Goal: Task Accomplishment & Management: Manage account settings

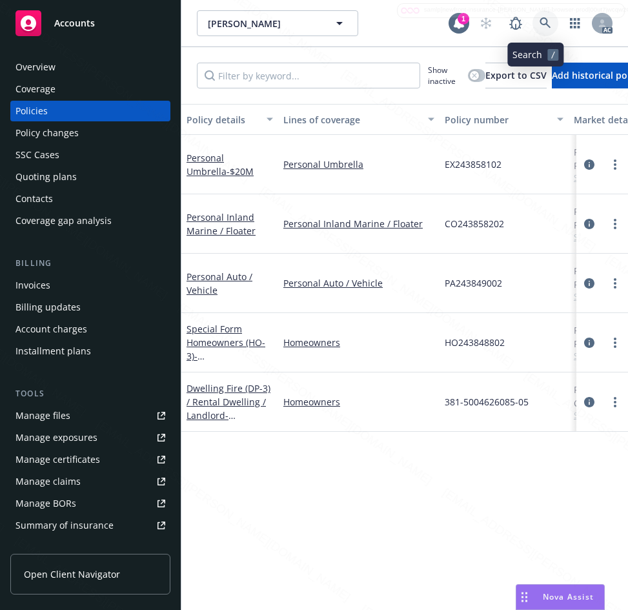
click at [540, 22] on icon at bounding box center [545, 22] width 11 height 11
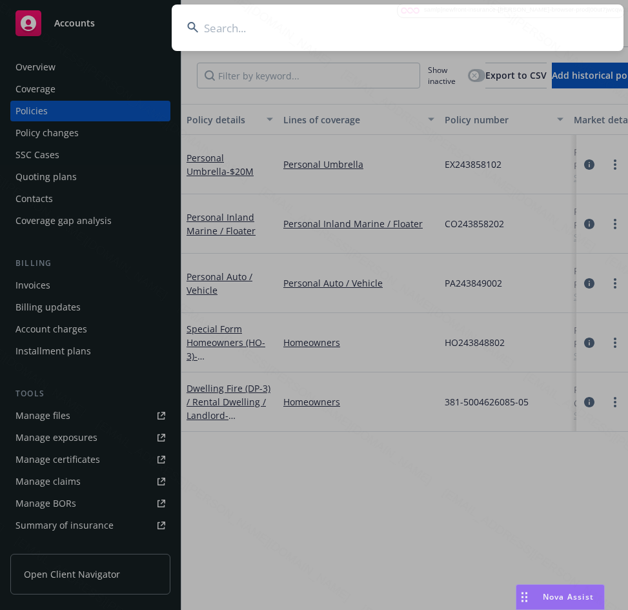
click at [201, 19] on input at bounding box center [398, 28] width 452 height 46
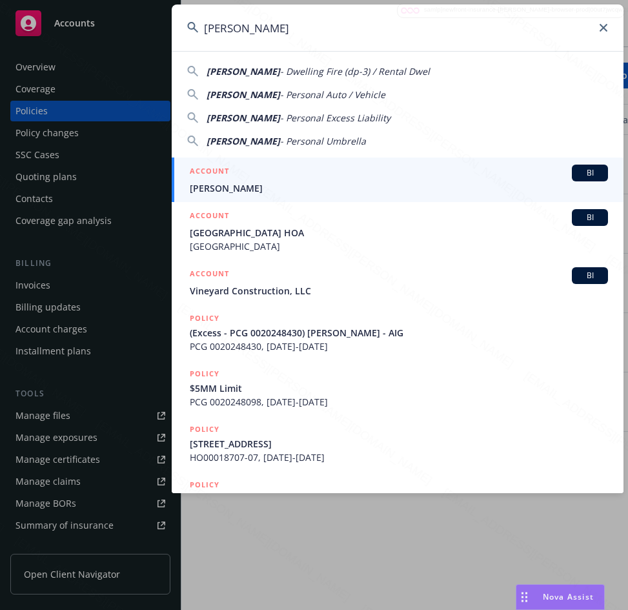
type input "Bentley, Brad"
click at [221, 189] on span "Bentley, Brad" at bounding box center [399, 188] width 418 height 14
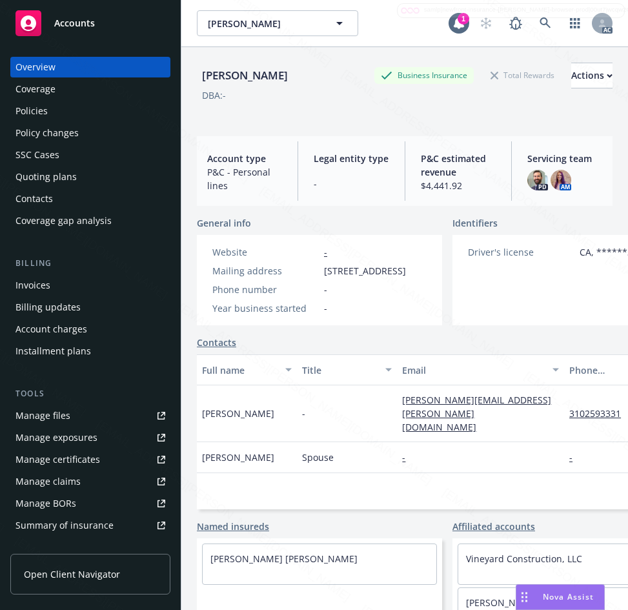
click at [59, 106] on div "Policies" at bounding box center [90, 111] width 150 height 21
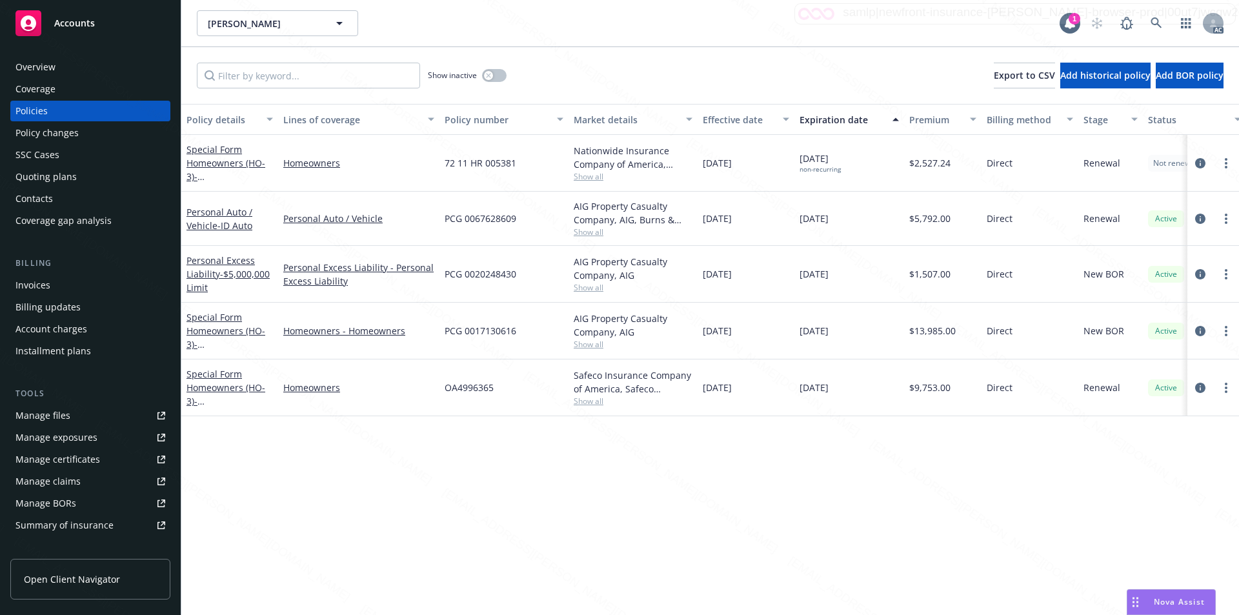
click at [207, 219] on div "Personal Auto / Vehicle - ID Auto" at bounding box center [230, 218] width 87 height 27
click at [219, 214] on link "Personal Auto / Vehicle - ID Auto" at bounding box center [220, 219] width 66 height 26
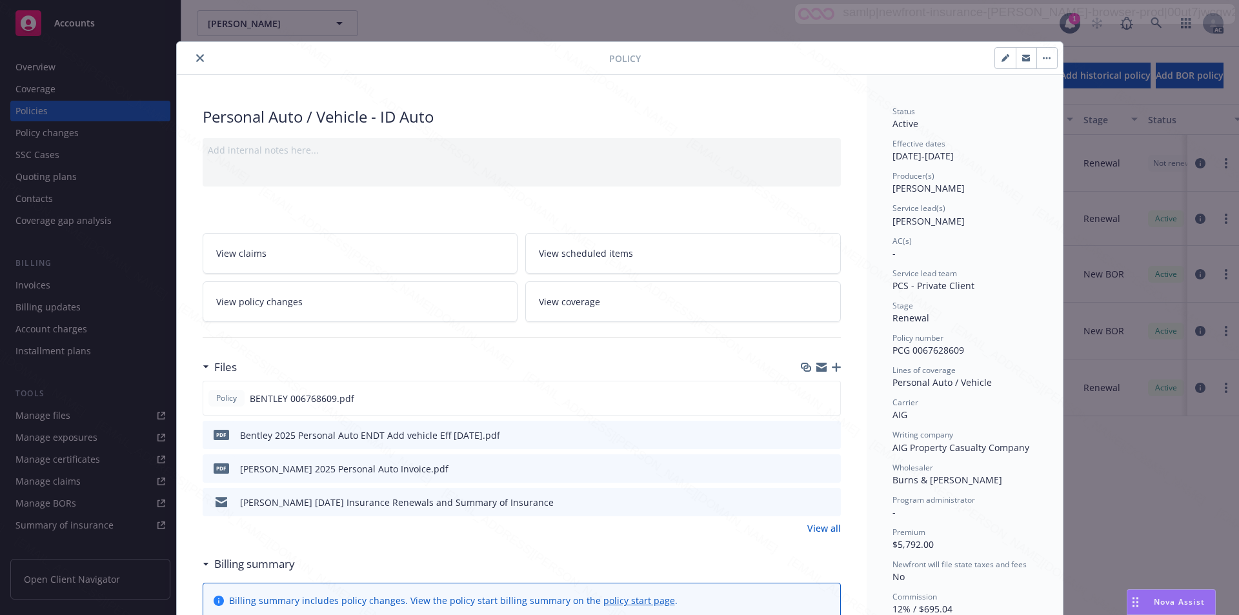
click at [345, 304] on link "View policy changes" at bounding box center [361, 301] width 316 height 41
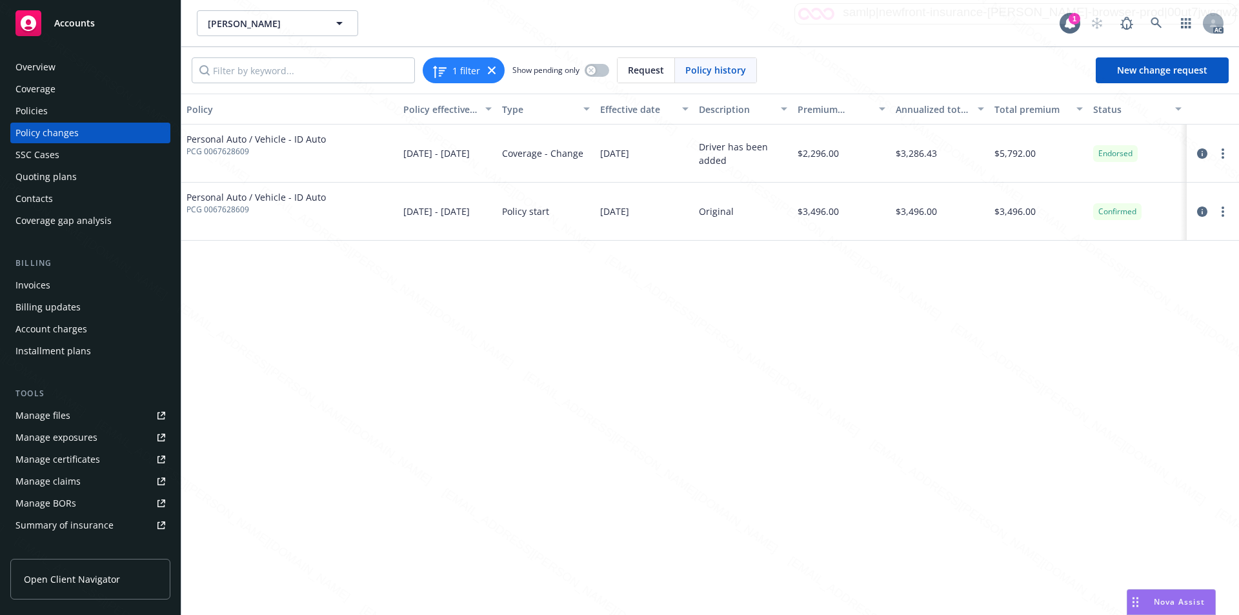
click at [45, 108] on div "Policies" at bounding box center [31, 111] width 32 height 21
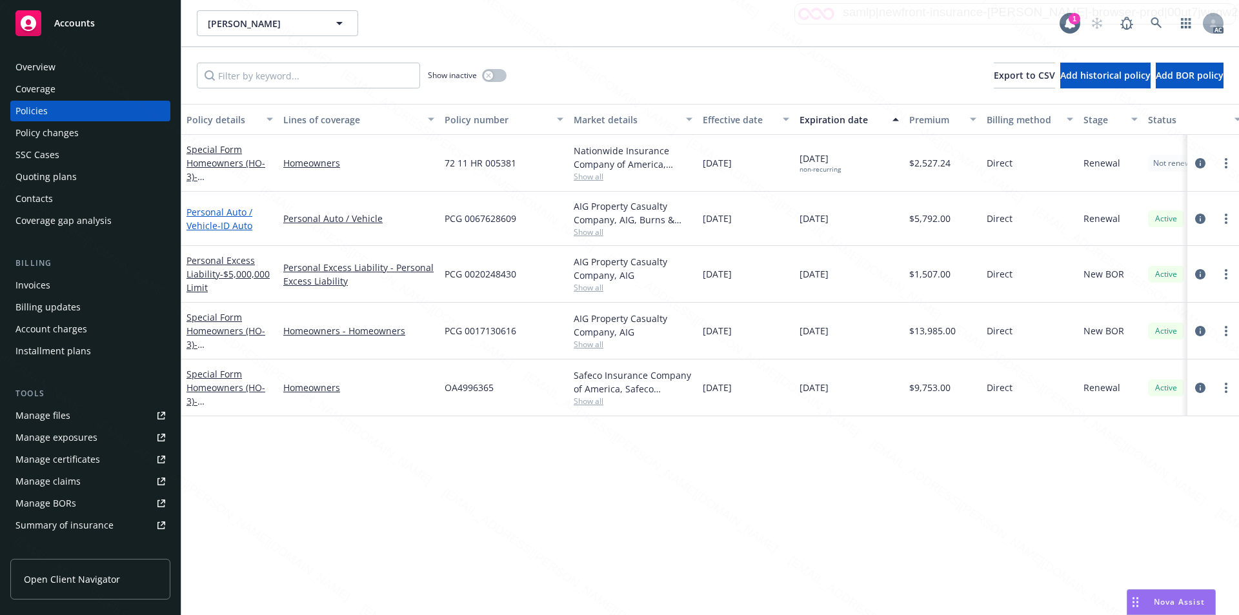
click at [229, 225] on span "- ID Auto" at bounding box center [235, 225] width 35 height 12
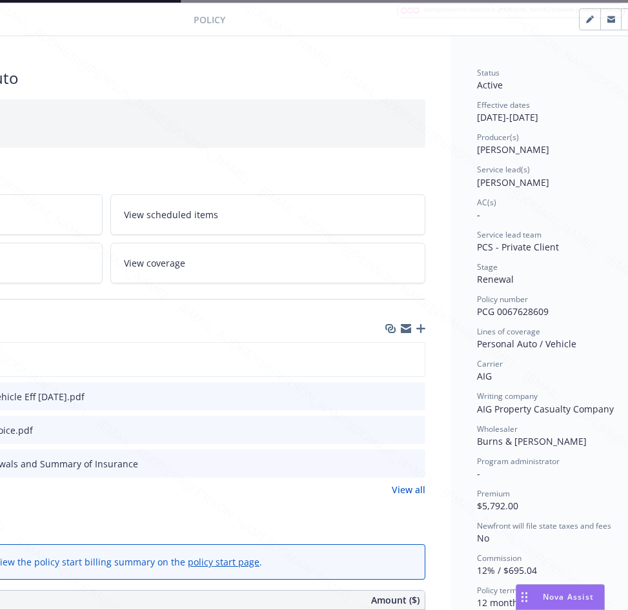
scroll to position [39, 269]
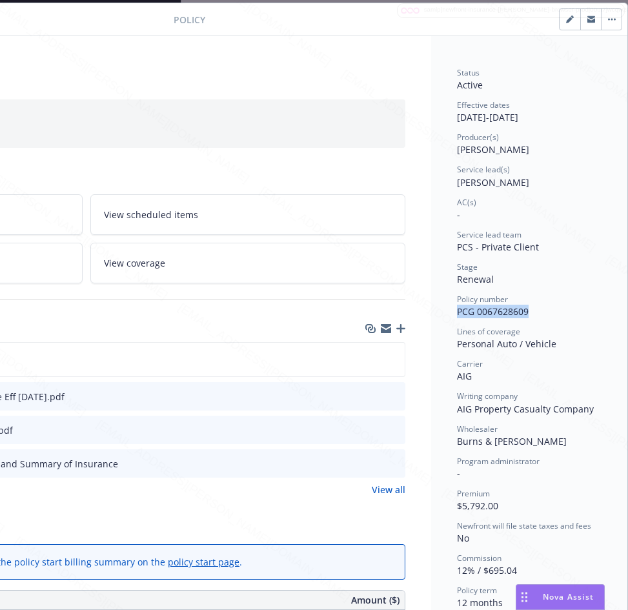
drag, startPoint x: 445, startPoint y: 310, endPoint x: 527, endPoint y: 314, distance: 82.1
copy span "PCG 0067628609"
drag, startPoint x: 442, startPoint y: 116, endPoint x: 496, endPoint y: 121, distance: 54.5
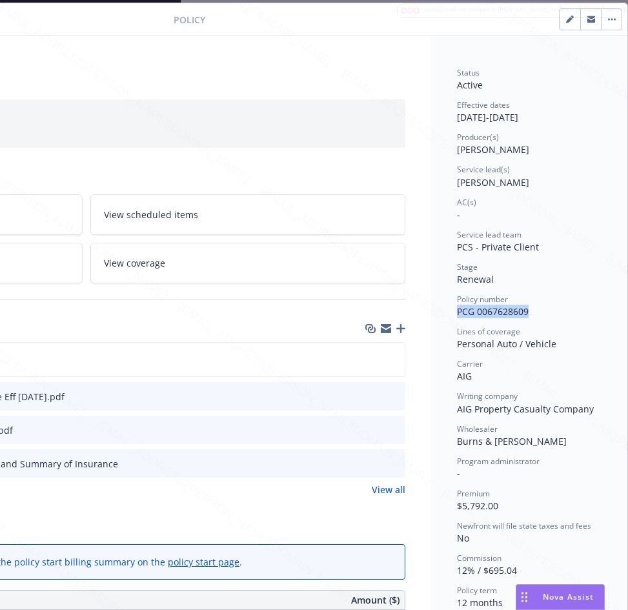
copy div "01/22/2025"
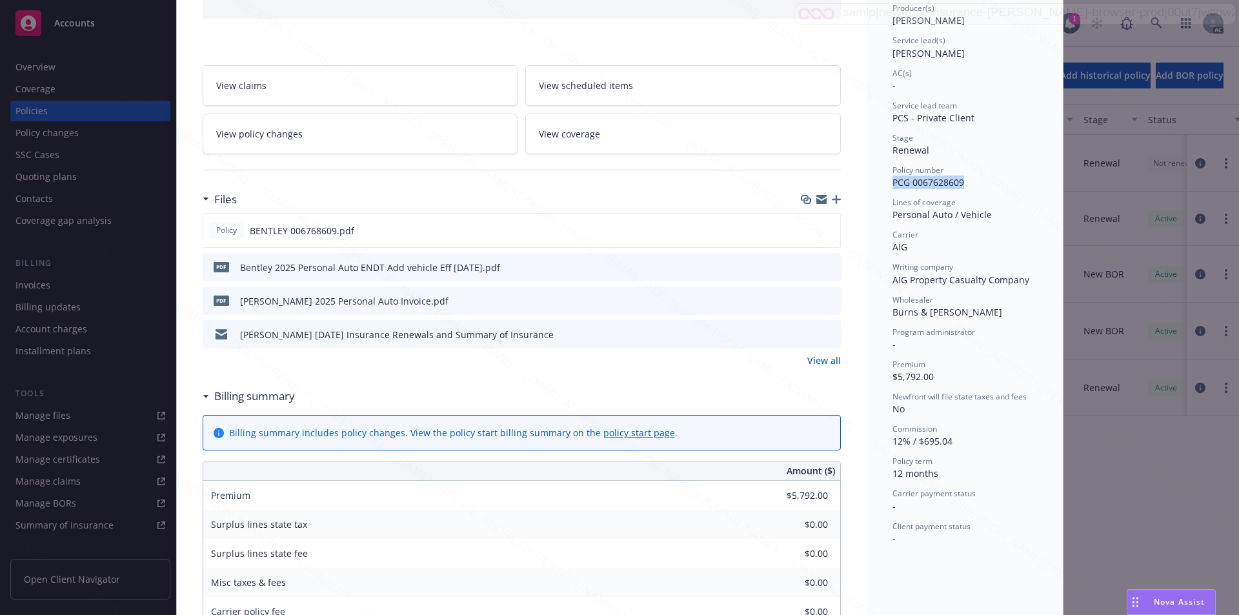
scroll to position [0, 0]
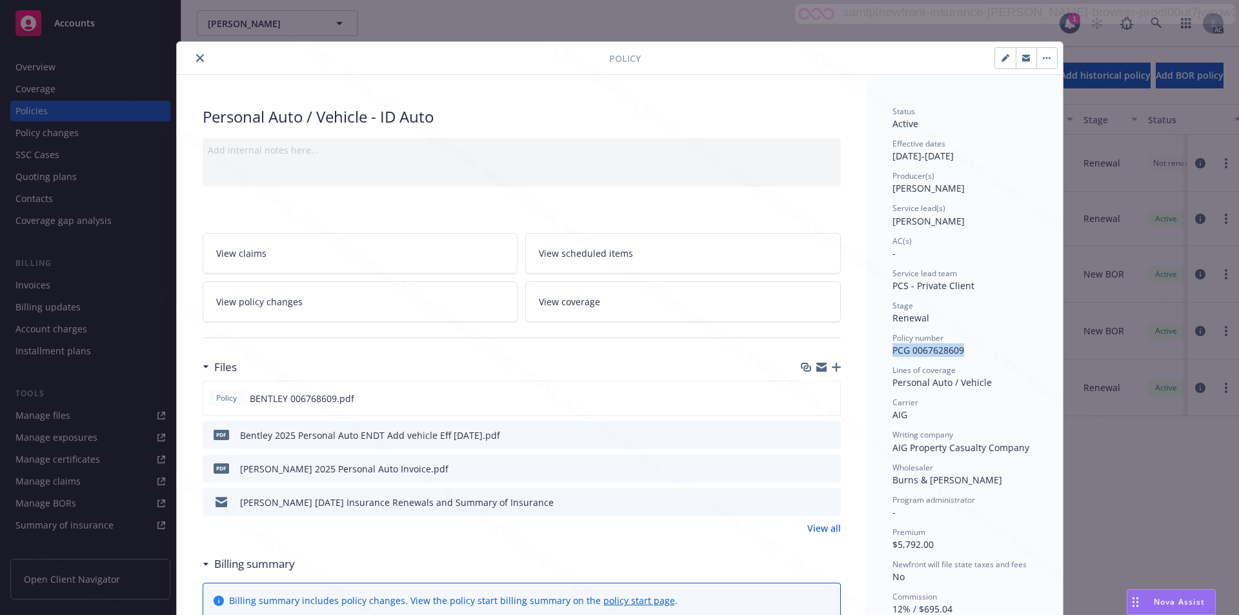
click at [196, 57] on icon "close" at bounding box center [200, 58] width 8 height 8
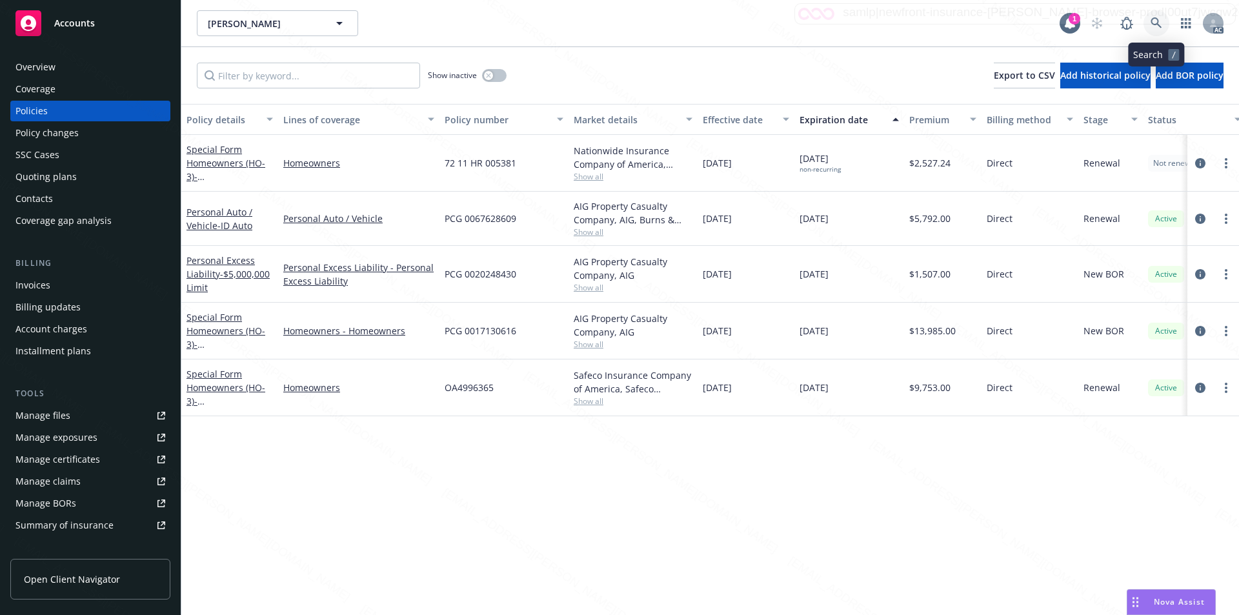
click at [627, 26] on icon at bounding box center [1157, 23] width 12 height 12
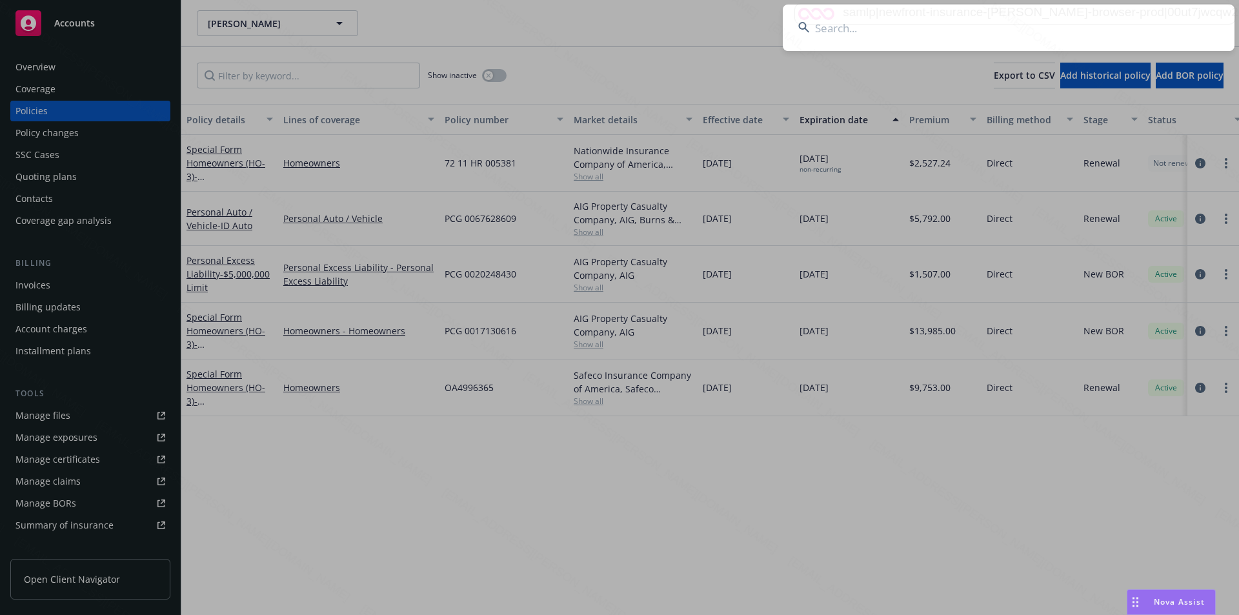
click at [627, 25] on input at bounding box center [1009, 28] width 452 height 46
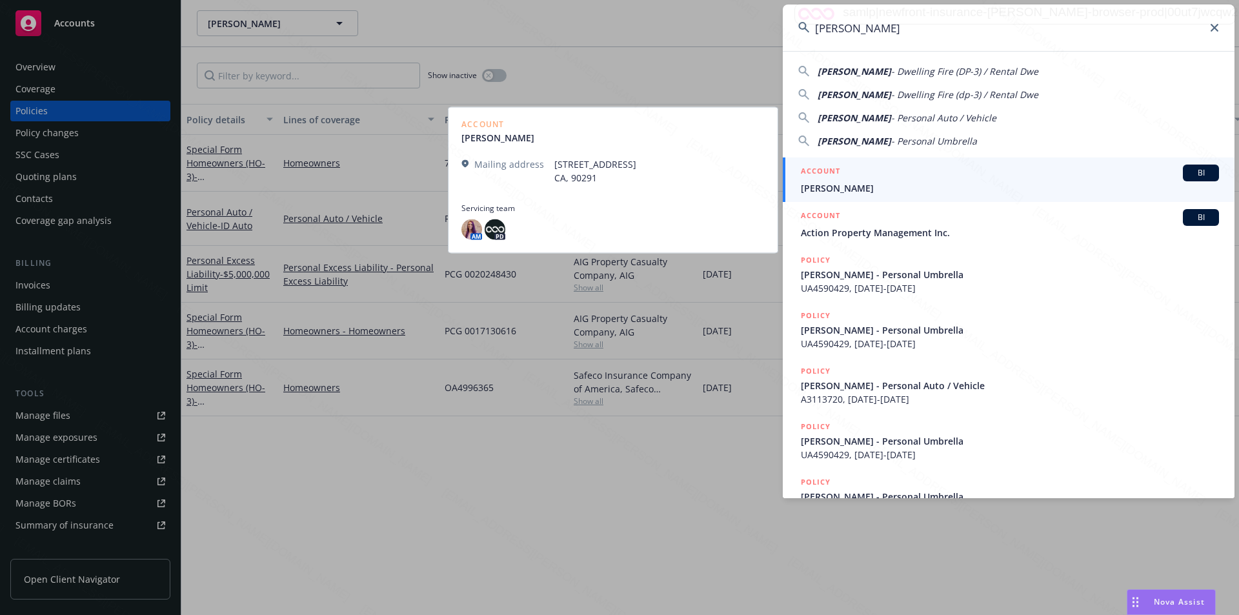
type input "Branden Marcus"
click at [627, 190] on span "Branden Marcus" at bounding box center [1010, 188] width 418 height 14
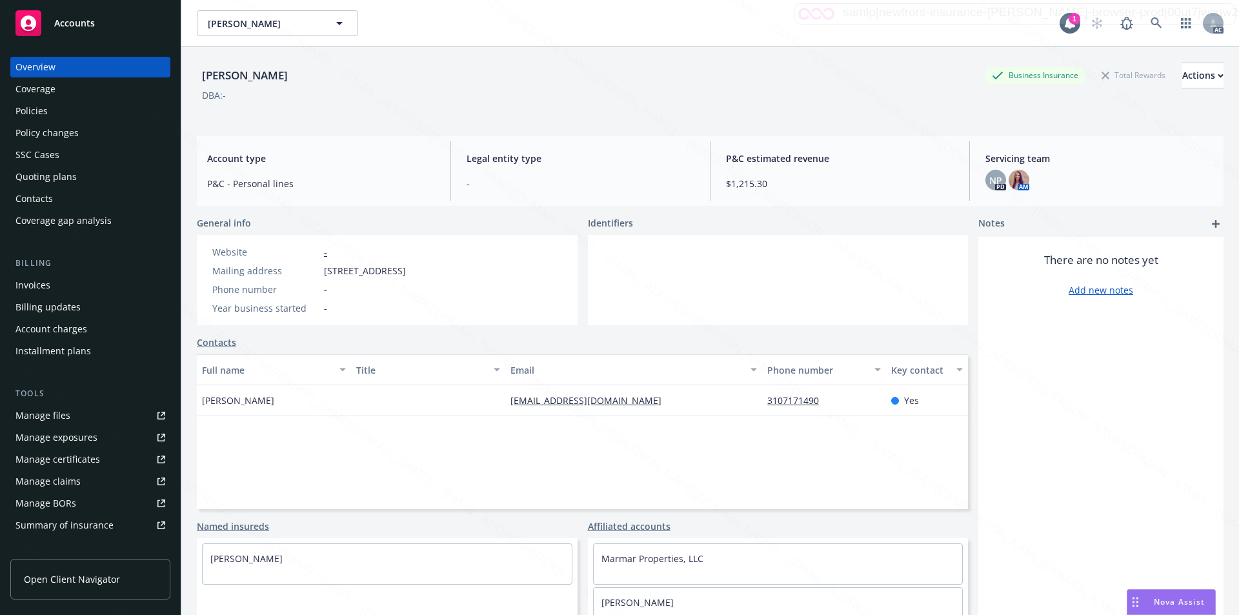
click at [47, 111] on div "Policies" at bounding box center [90, 111] width 150 height 21
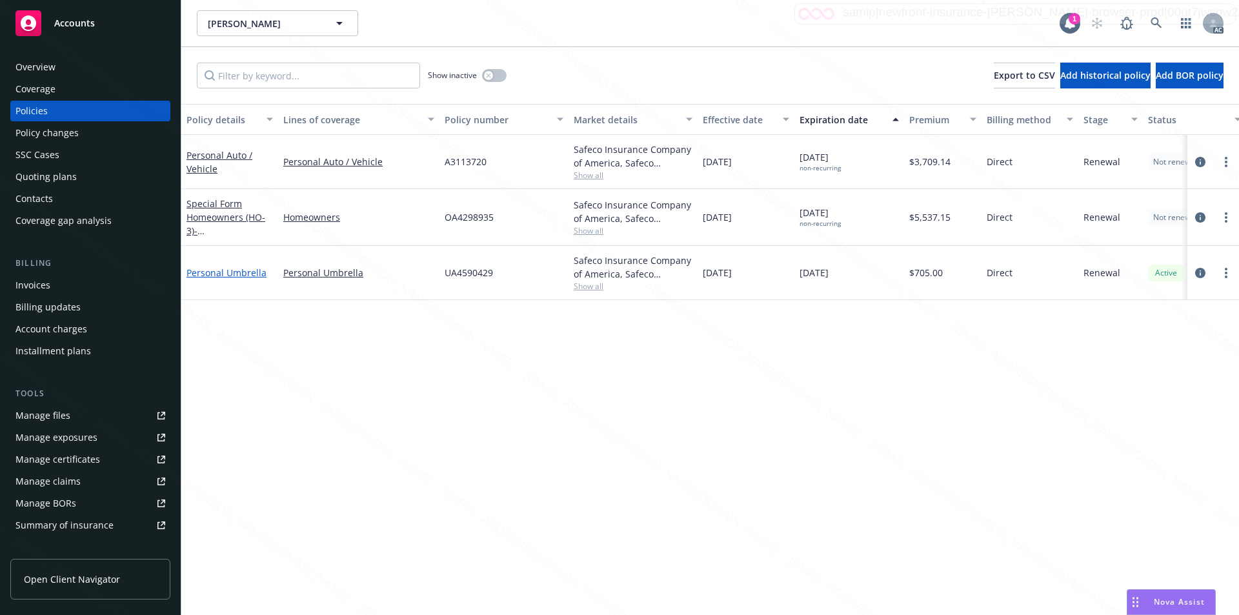
click at [239, 272] on link "Personal Umbrella" at bounding box center [227, 273] width 80 height 12
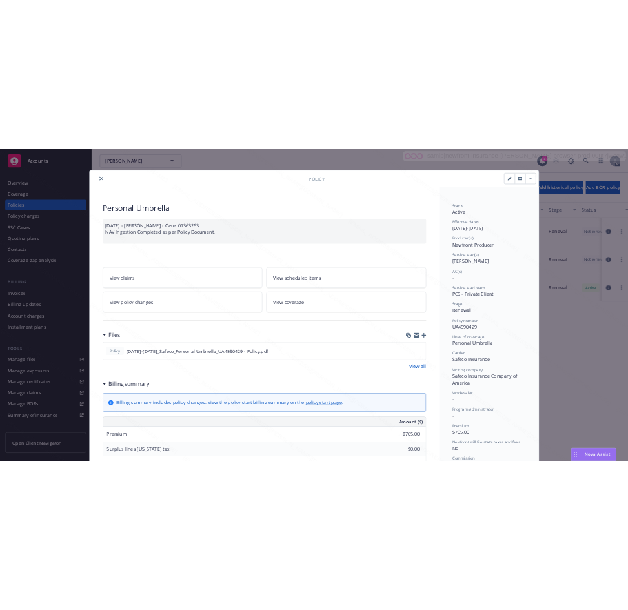
scroll to position [65, 0]
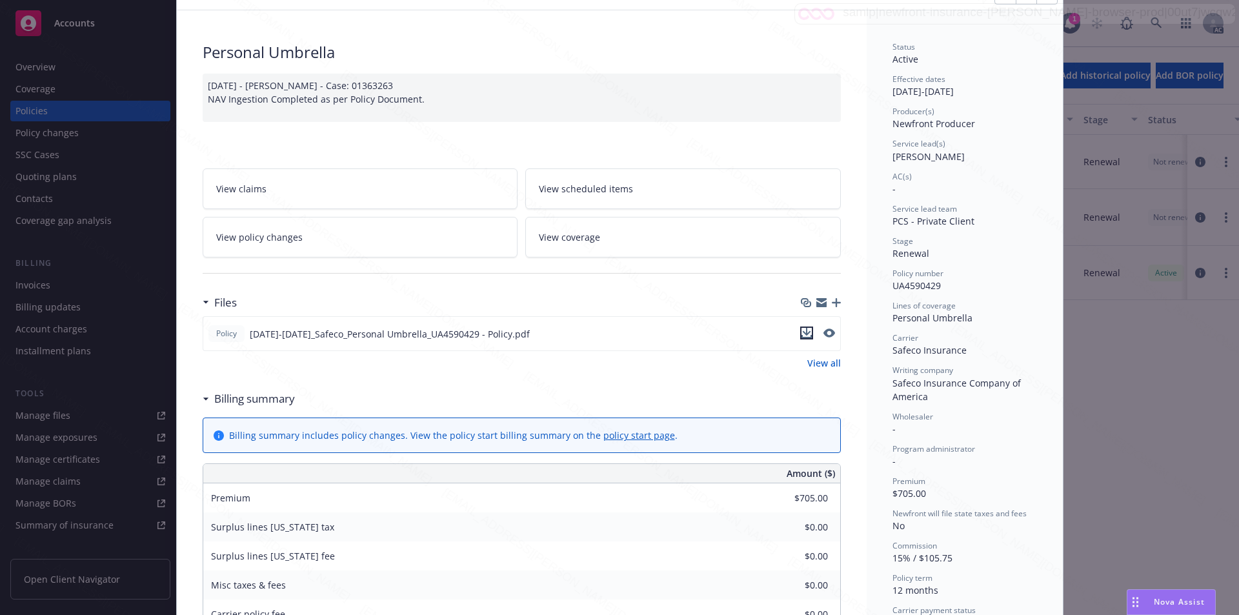
click at [627, 332] on icon "download file" at bounding box center [807, 333] width 10 height 10
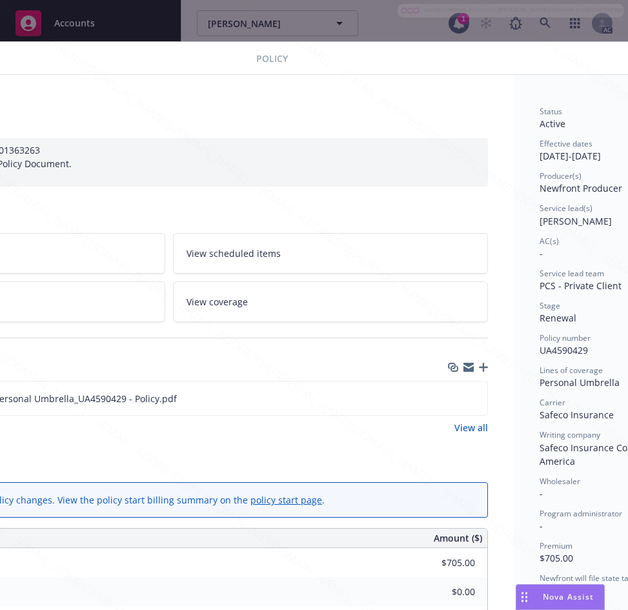
scroll to position [0, 269]
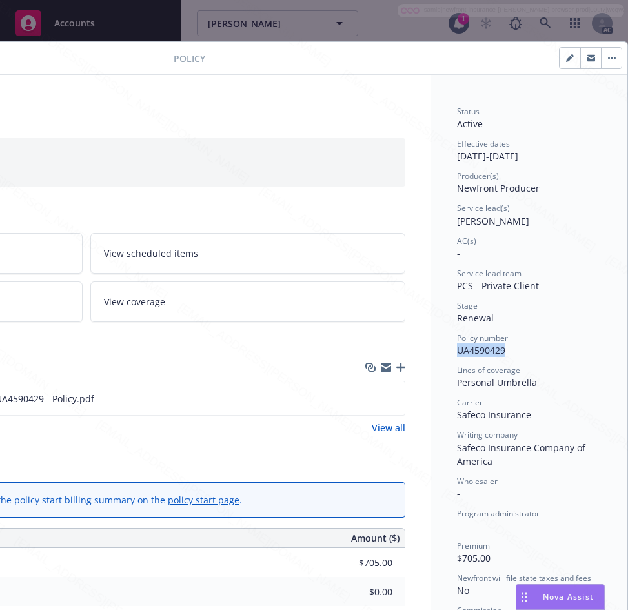
drag, startPoint x: 449, startPoint y: 345, endPoint x: 496, endPoint y: 354, distance: 48.5
click at [496, 354] on div "Policy number UA4590429" at bounding box center [529, 344] width 145 height 25
copy span "UA4590429"
drag, startPoint x: 446, startPoint y: 156, endPoint x: 495, endPoint y: 154, distance: 49.1
click at [495, 154] on div "Status Active Effective dates 01/22/2025 - 01/22/2026 Producer(s) Newfront Prod…" at bounding box center [529, 613] width 196 height 1076
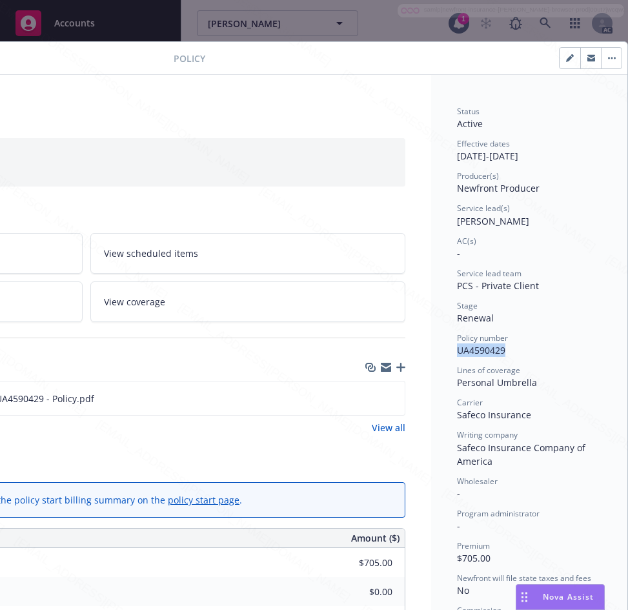
copy div "01/22/2025"
click at [366, 396] on icon "download file" at bounding box center [371, 397] width 10 height 10
click at [603, 51] on button "button" at bounding box center [611, 58] width 21 height 21
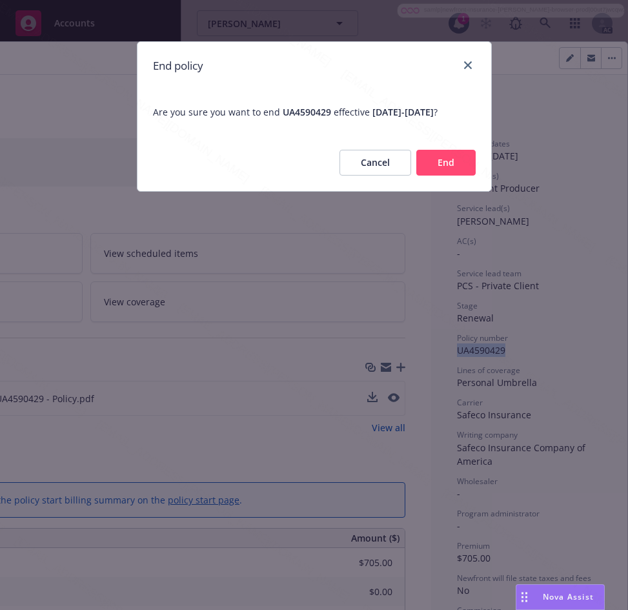
click at [436, 175] on button "End" at bounding box center [445, 163] width 59 height 26
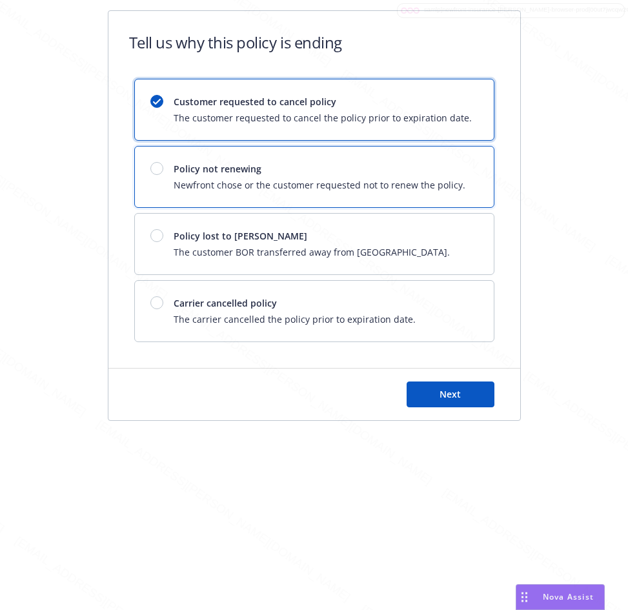
click at [159, 166] on div at bounding box center [156, 168] width 13 height 13
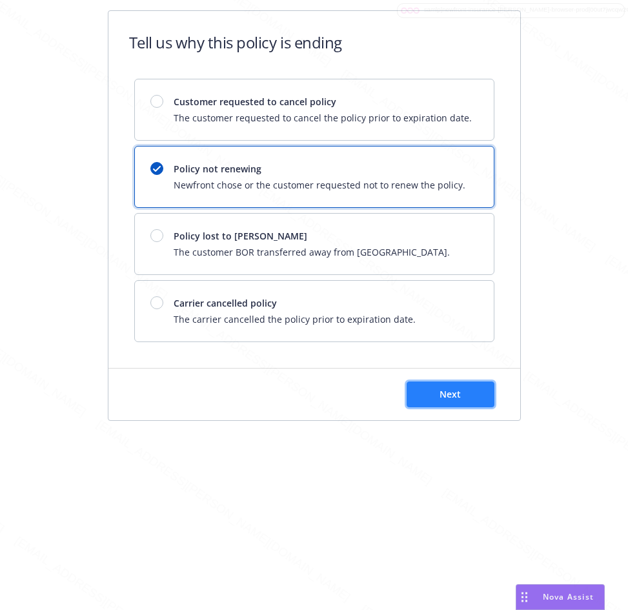
click at [465, 386] on button "Next" at bounding box center [451, 395] width 88 height 26
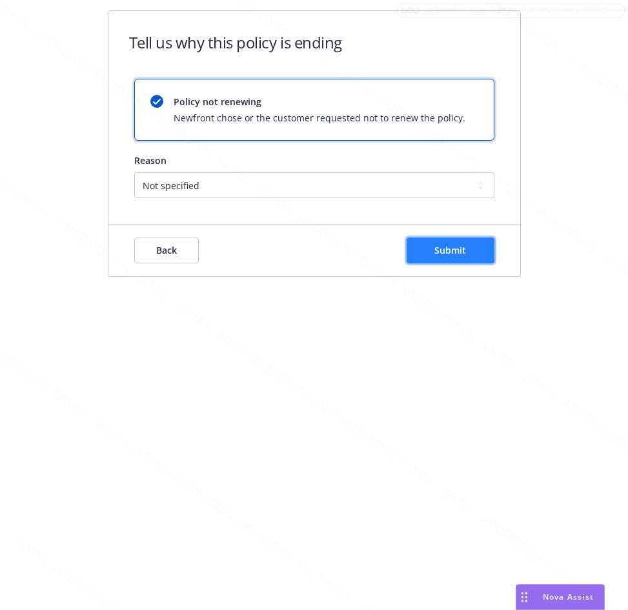
click at [465, 258] on button "Submit" at bounding box center [451, 251] width 88 height 26
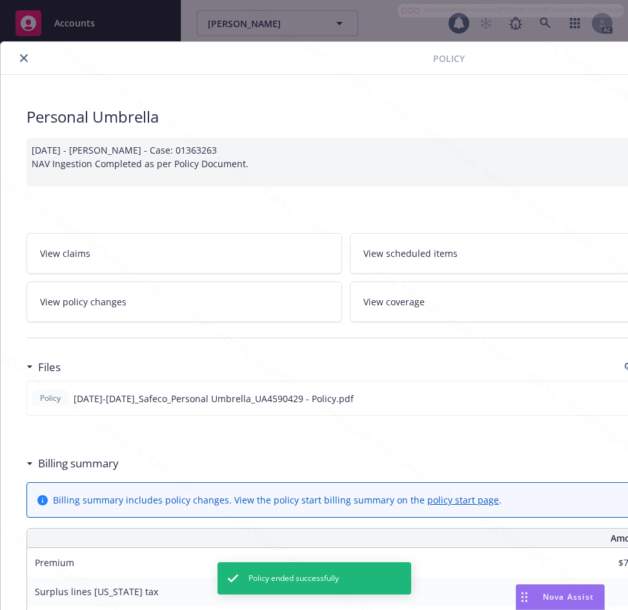
scroll to position [39, 0]
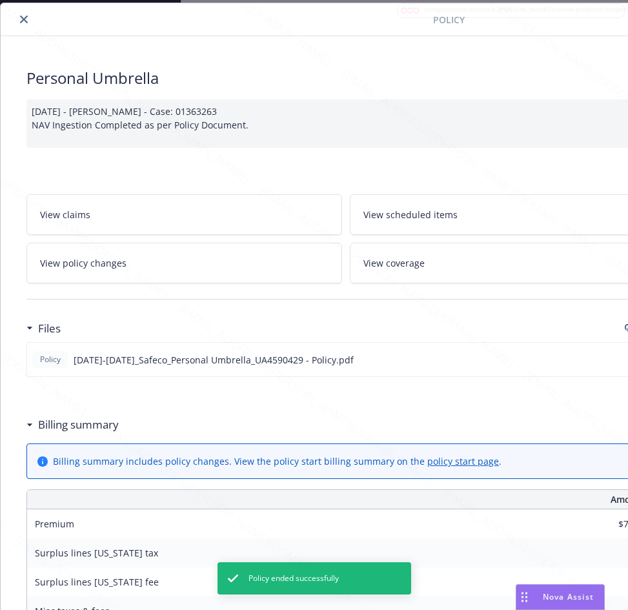
click at [23, 16] on icon "close" at bounding box center [24, 19] width 8 height 8
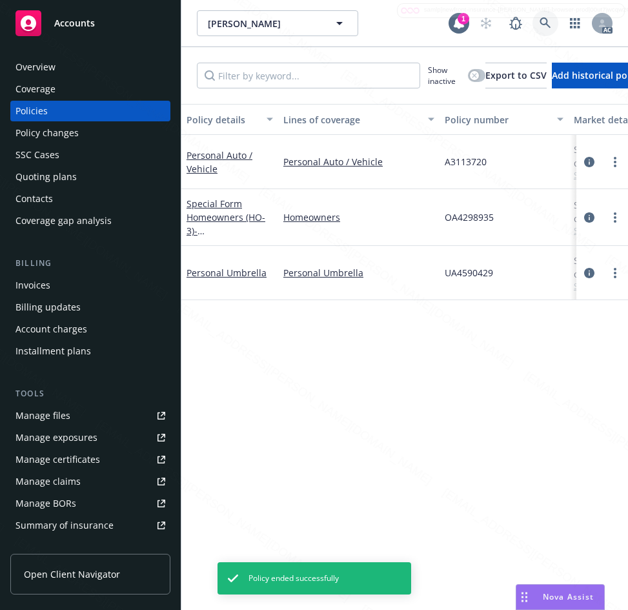
click at [542, 21] on icon at bounding box center [546, 23] width 12 height 12
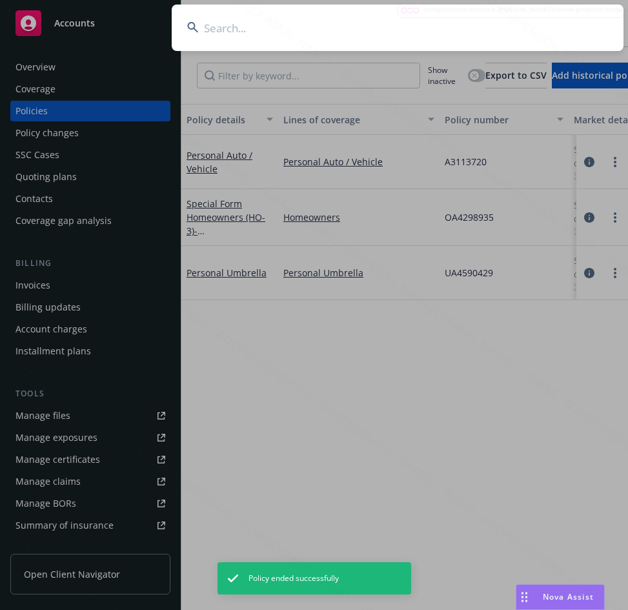
click at [286, 34] on input at bounding box center [398, 28] width 452 height 46
type input "Michelle Marcus"
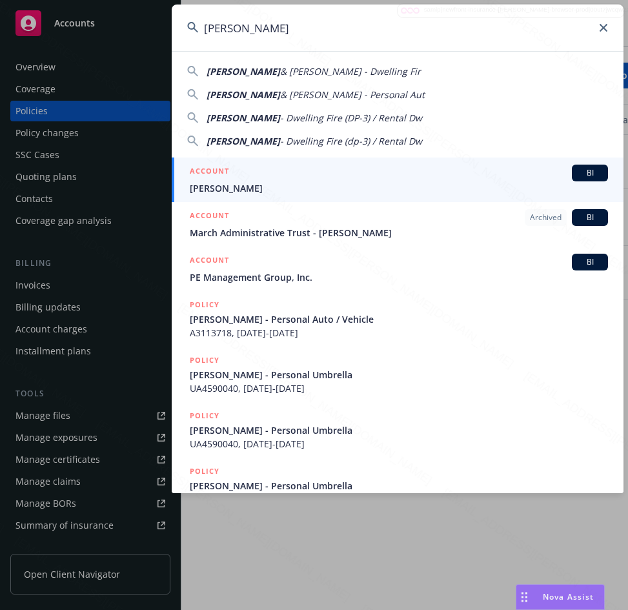
click at [242, 188] on span "Michelle Marcus" at bounding box center [399, 188] width 418 height 14
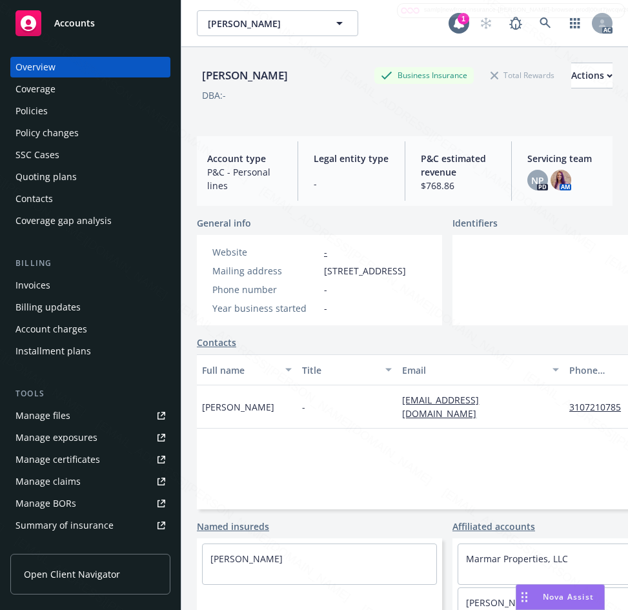
click at [36, 110] on div "Policies" at bounding box center [31, 111] width 32 height 21
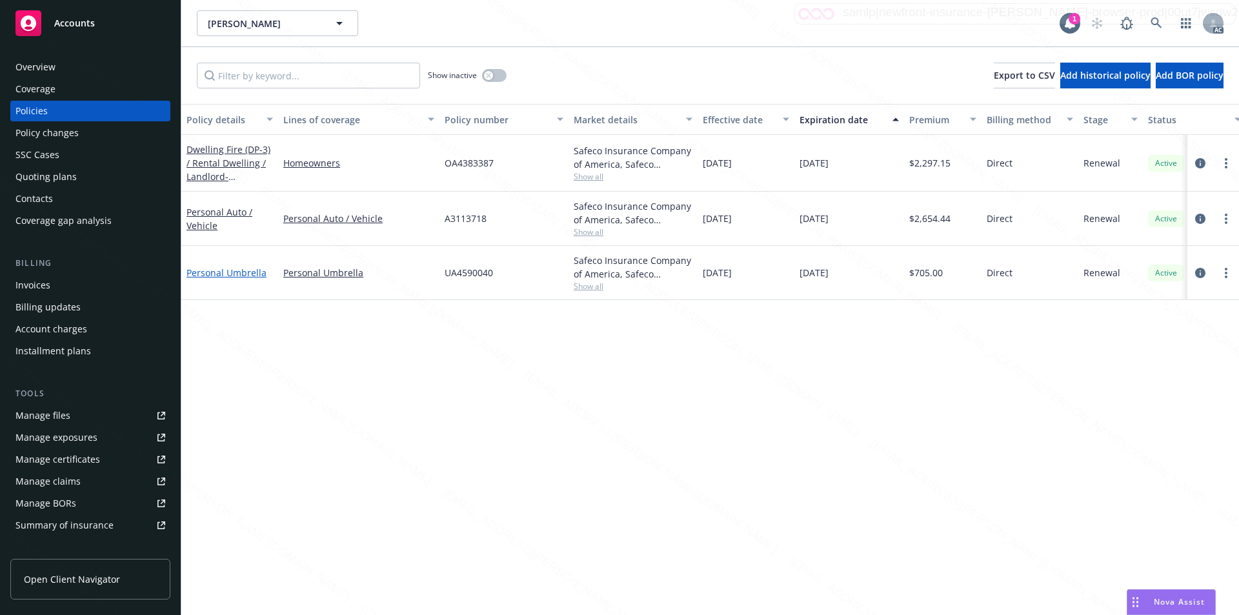
click at [219, 273] on link "Personal Umbrella" at bounding box center [227, 273] width 80 height 12
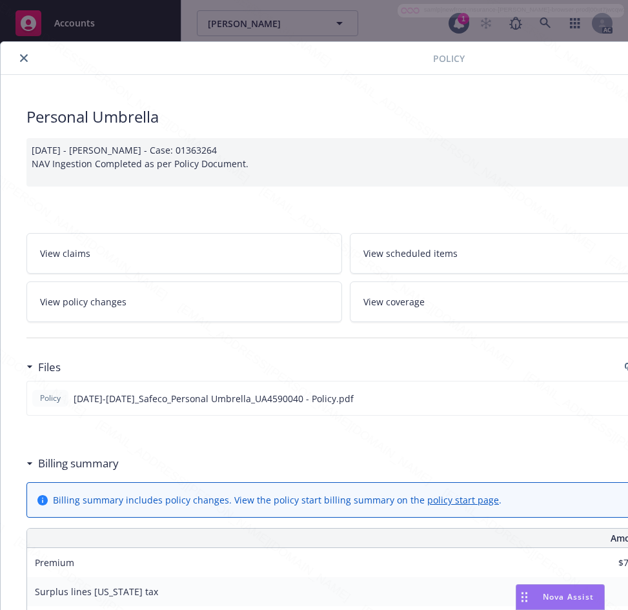
scroll to position [129, 0]
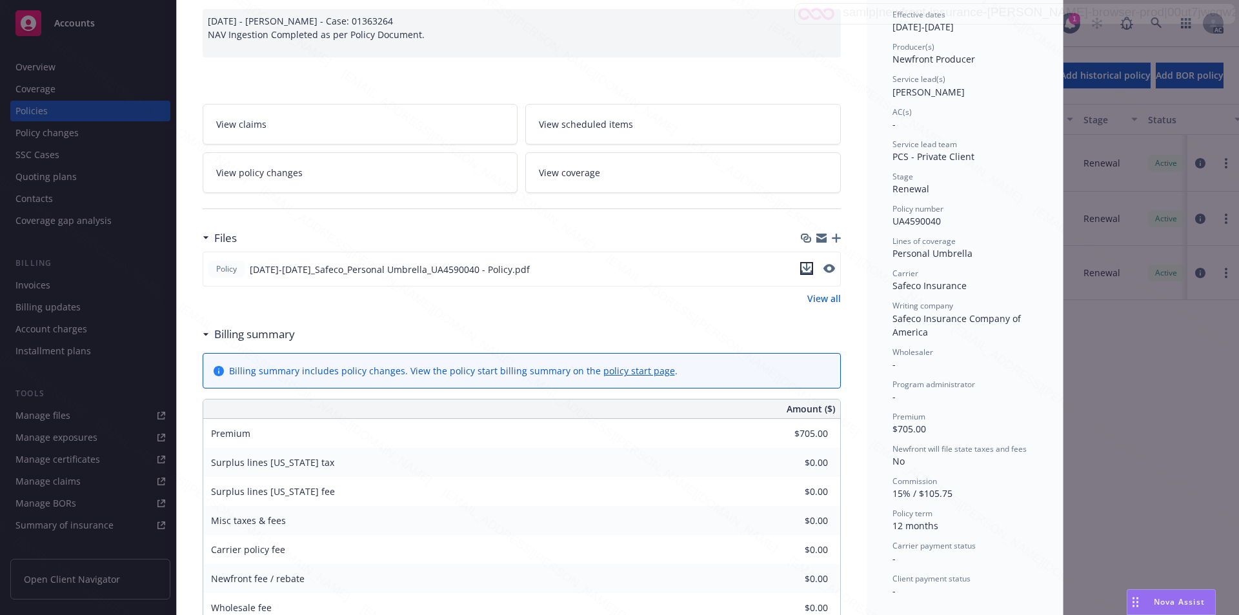
click at [627, 264] on icon "download file" at bounding box center [807, 268] width 10 height 10
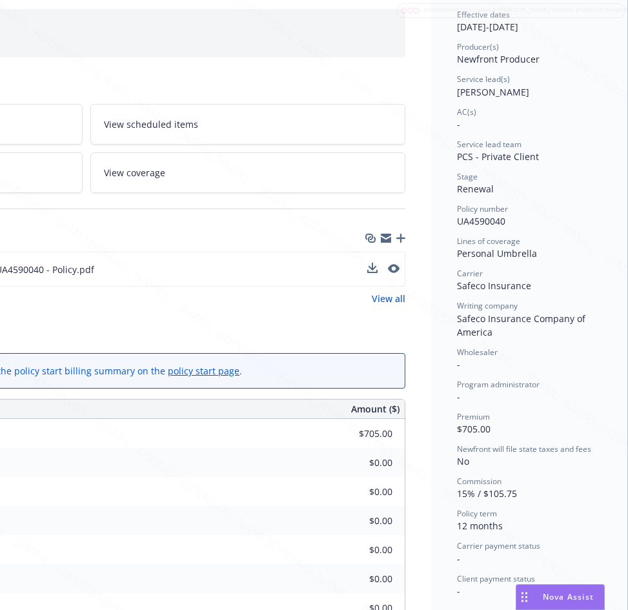
scroll to position [0, 269]
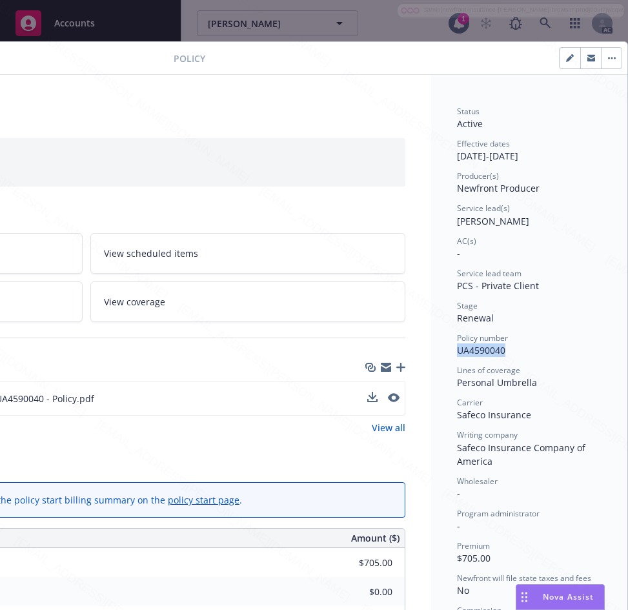
drag, startPoint x: 447, startPoint y: 347, endPoint x: 495, endPoint y: 351, distance: 48.6
click at [495, 351] on div "Status Active Effective dates 01/22/2025 - 01/22/2026 Producer(s) Newfront Prod…" at bounding box center [529, 613] width 196 height 1076
copy span "UA4590040"
drag, startPoint x: 443, startPoint y: 156, endPoint x: 494, endPoint y: 154, distance: 51.1
click at [494, 154] on div "Status Active Effective dates 01/22/2025 - 01/22/2026 Producer(s) Newfront Prod…" at bounding box center [529, 613] width 196 height 1076
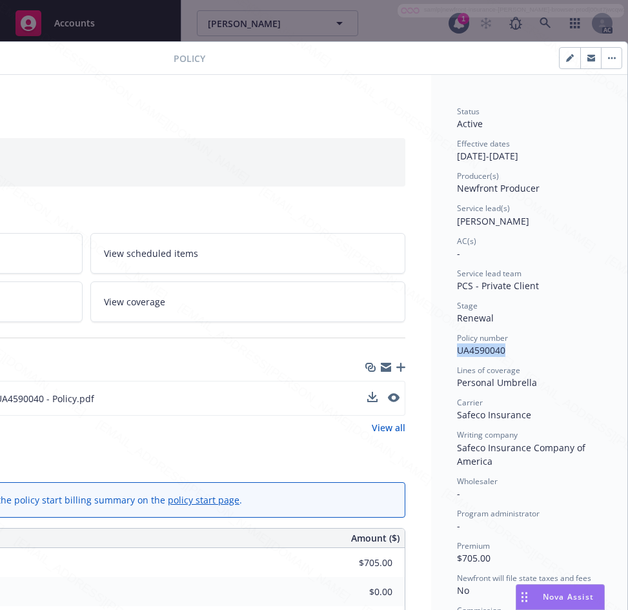
copy div "01/22/2025"
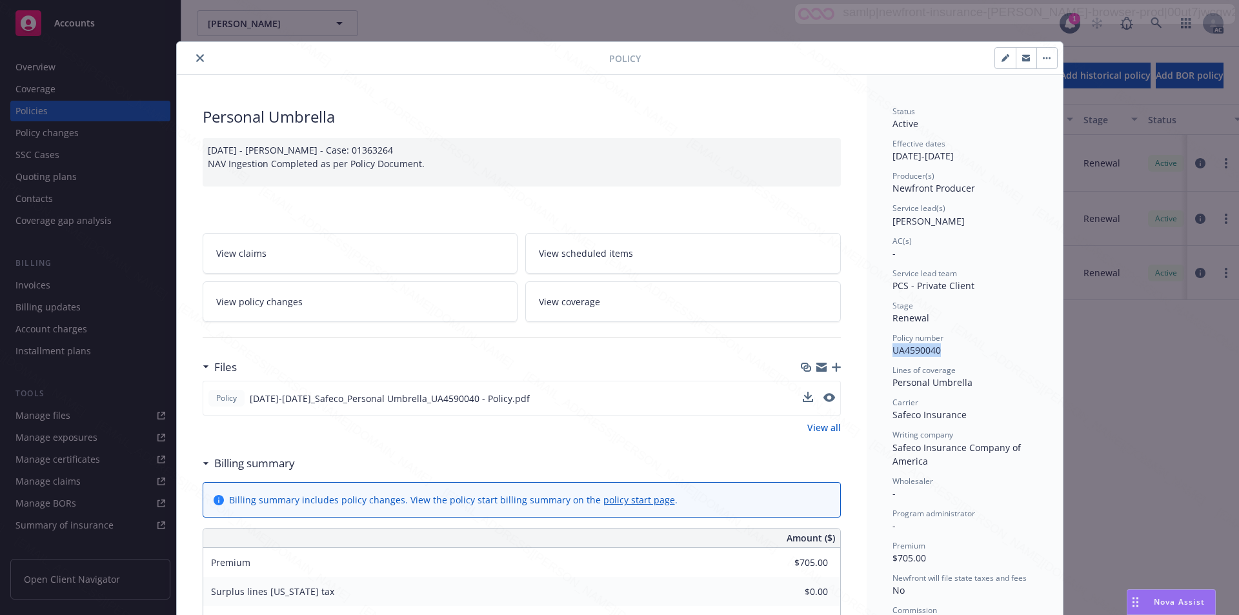
scroll to position [0, 0]
click at [627, 61] on button "button" at bounding box center [1047, 58] width 21 height 21
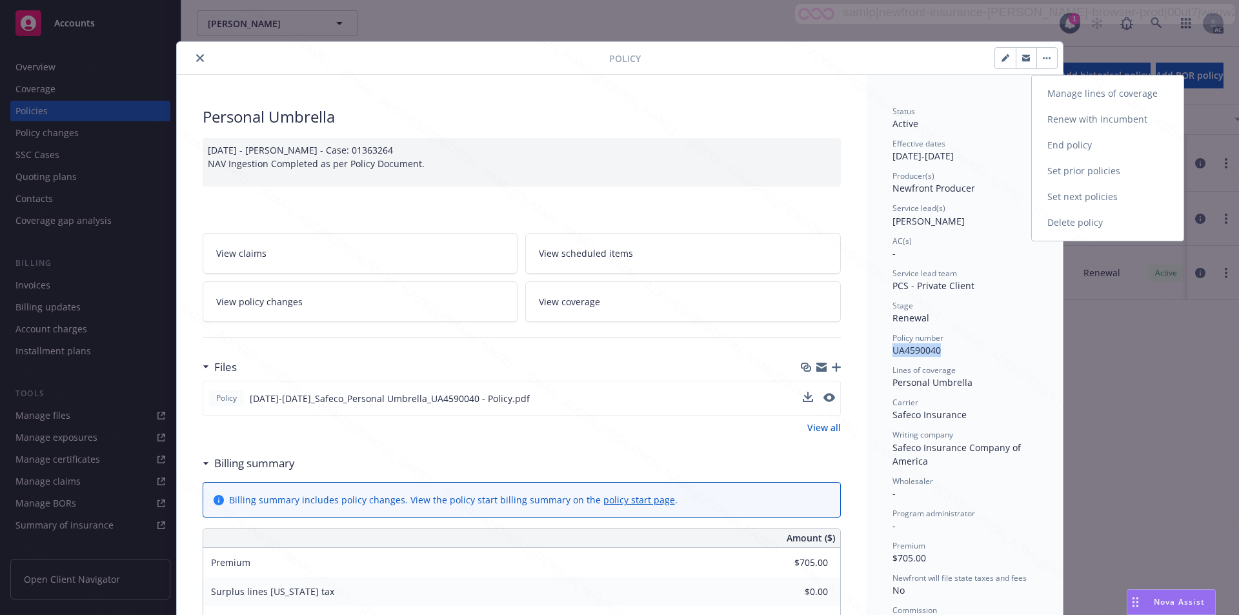
click at [627, 143] on link "End policy" at bounding box center [1108, 145] width 152 height 26
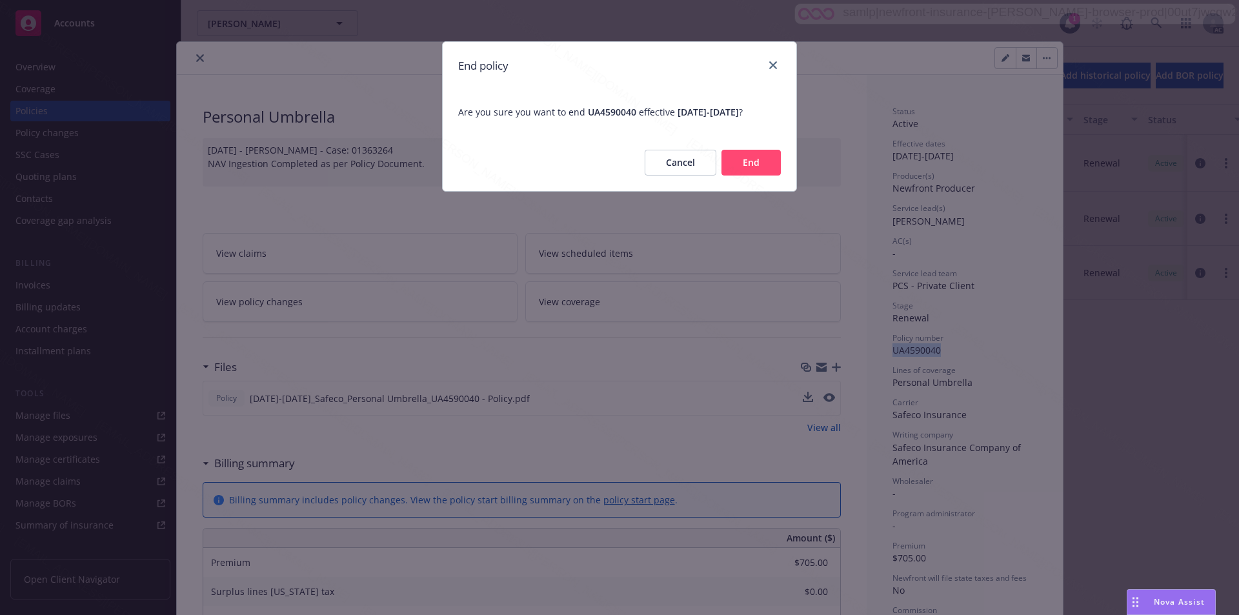
click at [627, 176] on button "End" at bounding box center [751, 163] width 59 height 26
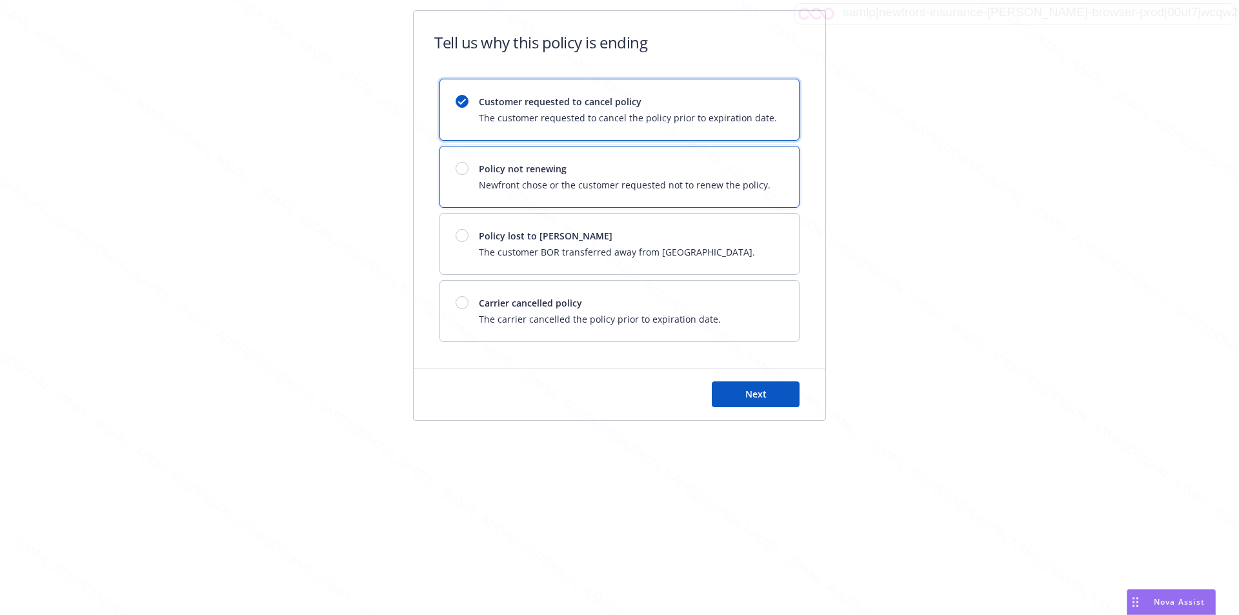
click at [463, 168] on div at bounding box center [462, 168] width 13 height 13
click at [627, 382] on button "Next" at bounding box center [756, 395] width 88 height 26
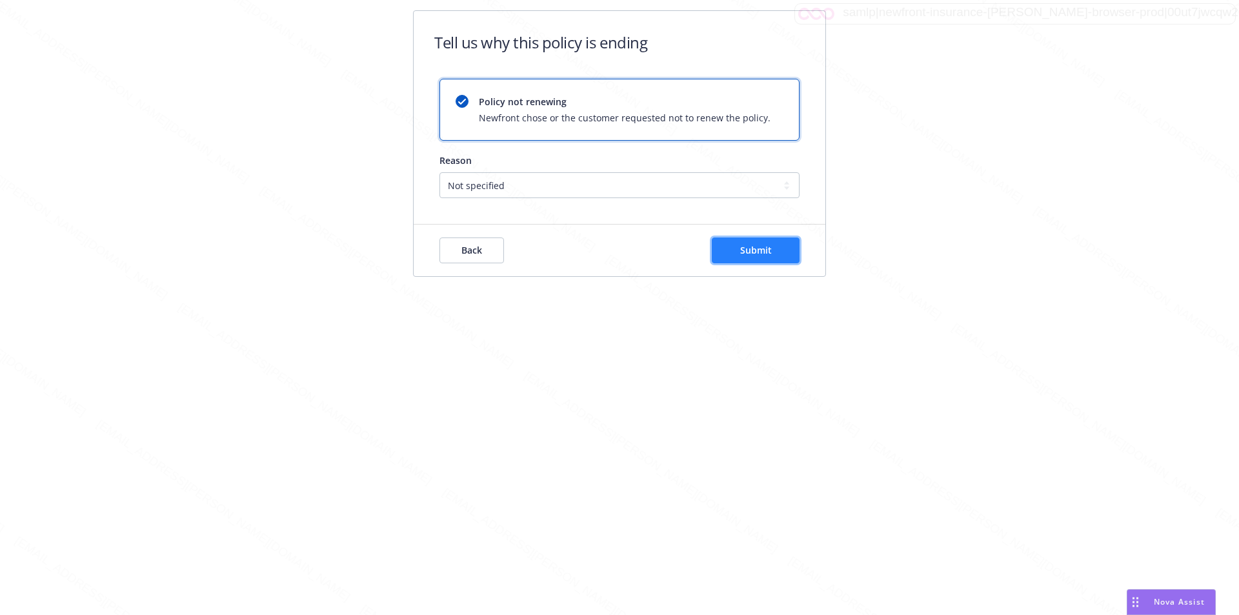
click at [627, 257] on button "Submit" at bounding box center [756, 251] width 88 height 26
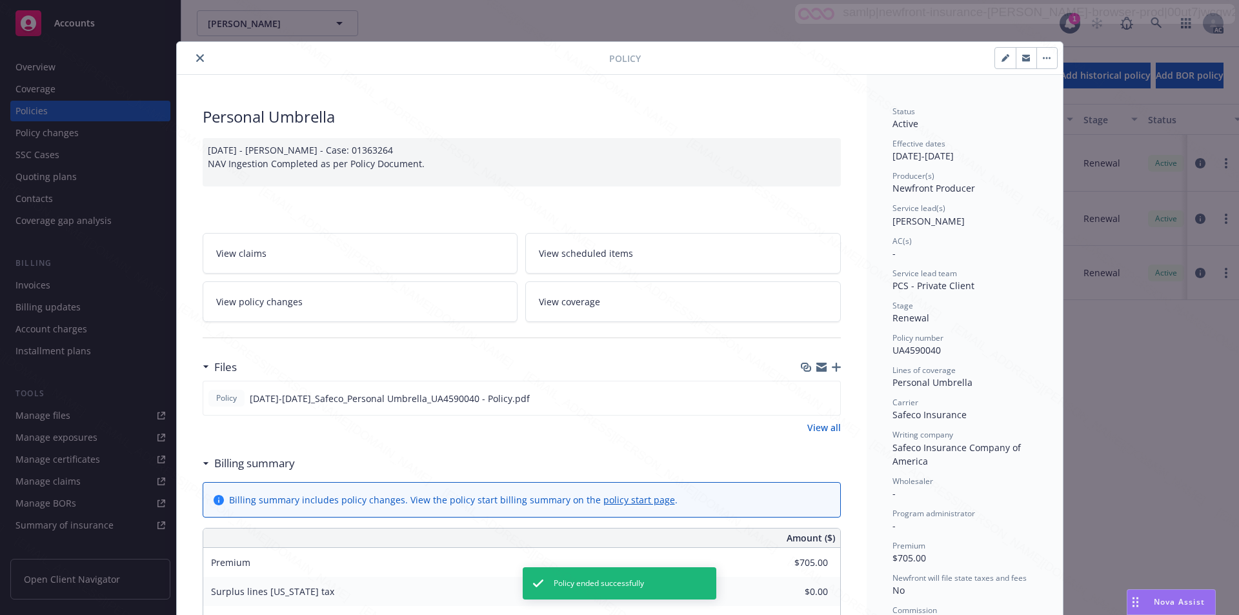
scroll to position [39, 0]
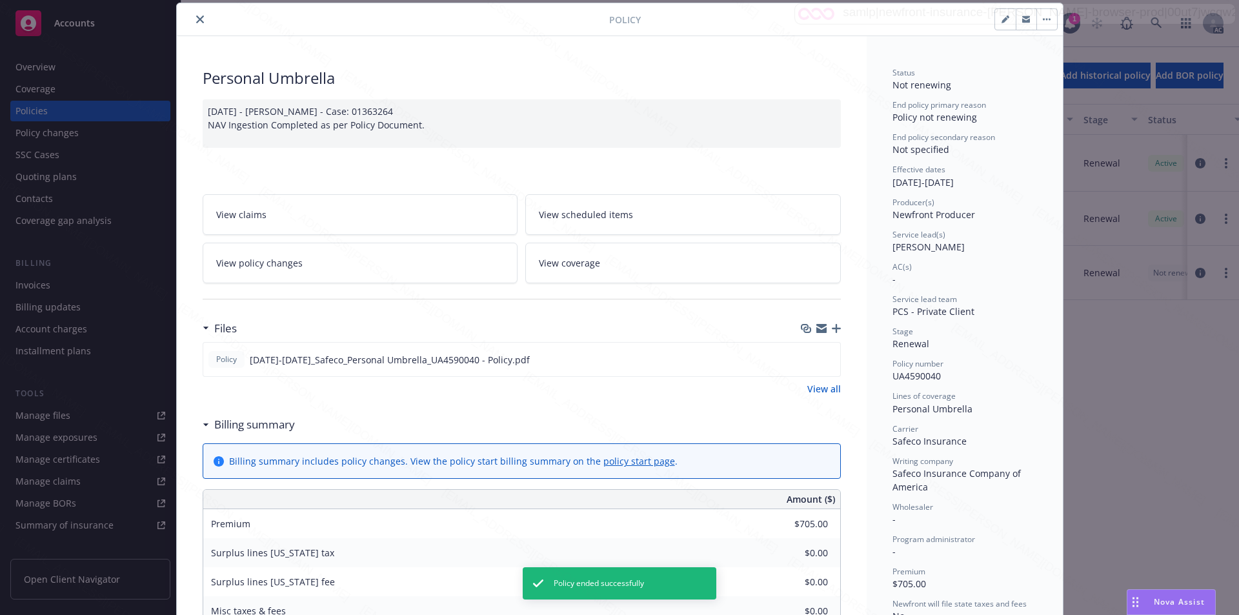
click at [196, 21] on icon "close" at bounding box center [200, 19] width 8 height 8
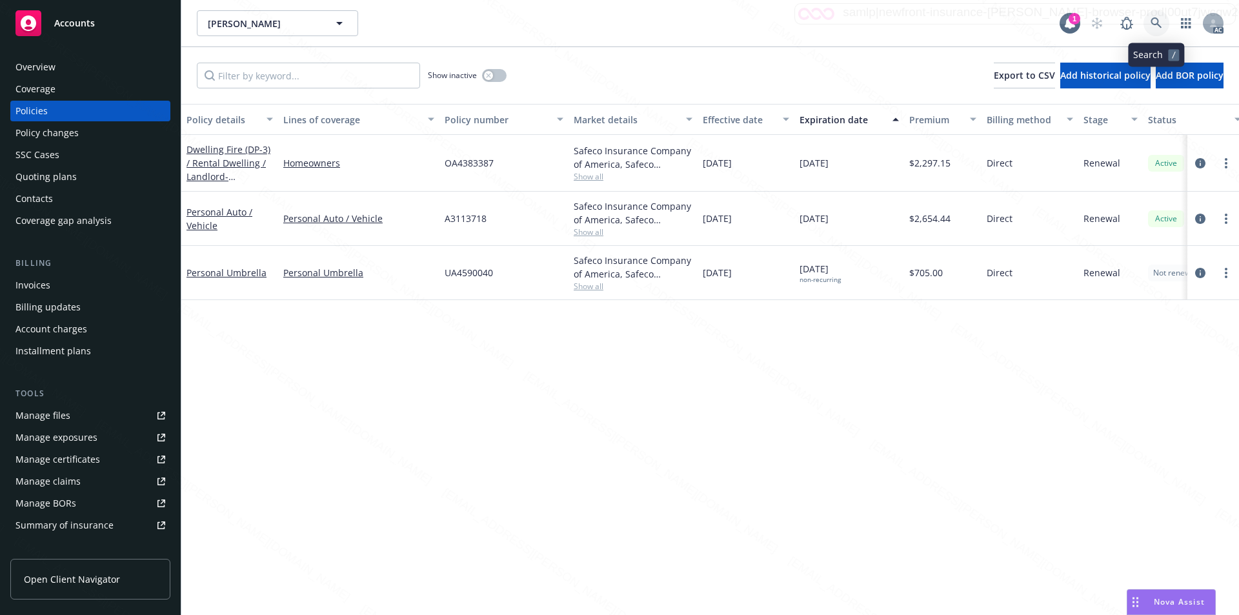
click at [627, 25] on icon at bounding box center [1156, 22] width 11 height 11
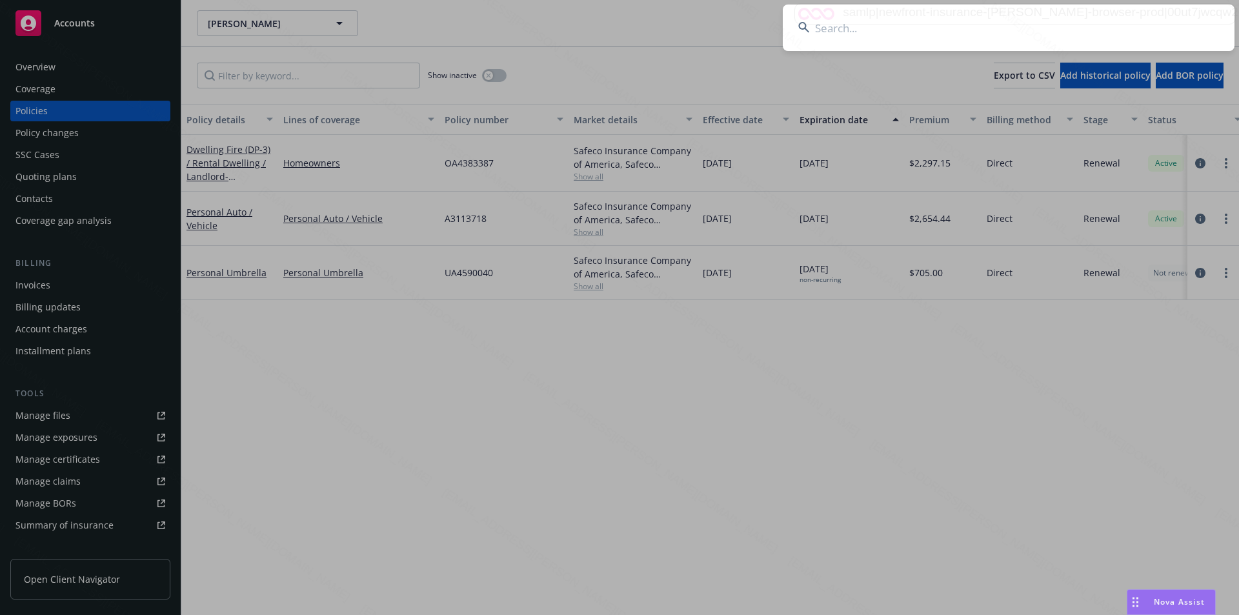
click at [627, 35] on input at bounding box center [1009, 28] width 452 height 46
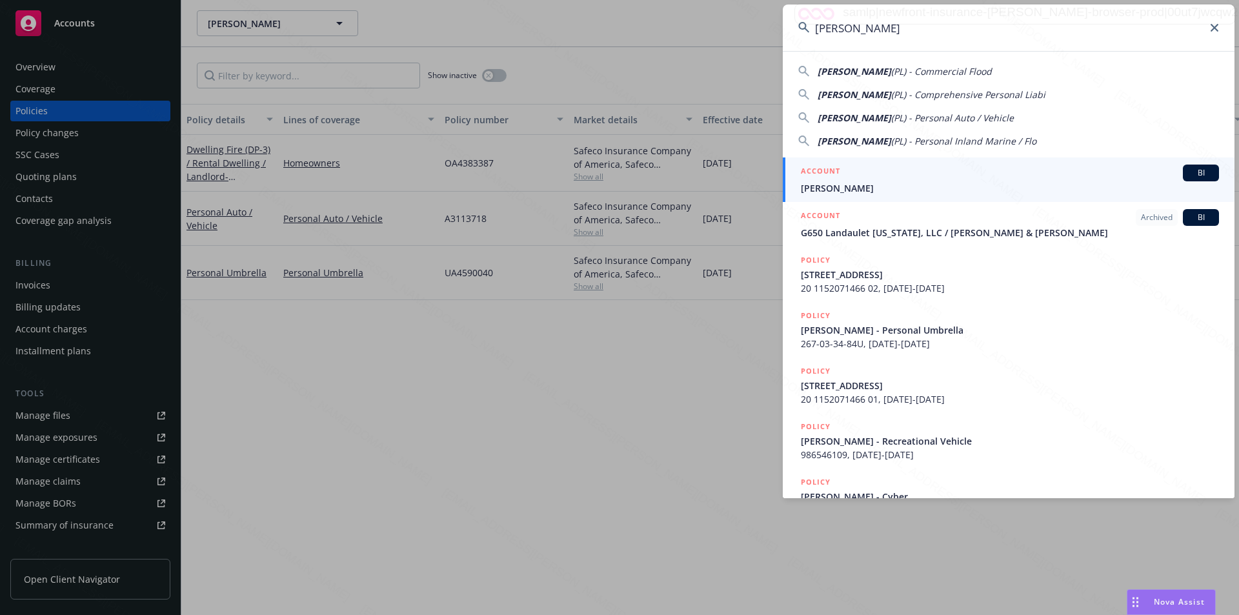
type input "[PERSON_NAME]"
click at [627, 185] on span "[PERSON_NAME]" at bounding box center [1010, 188] width 418 height 14
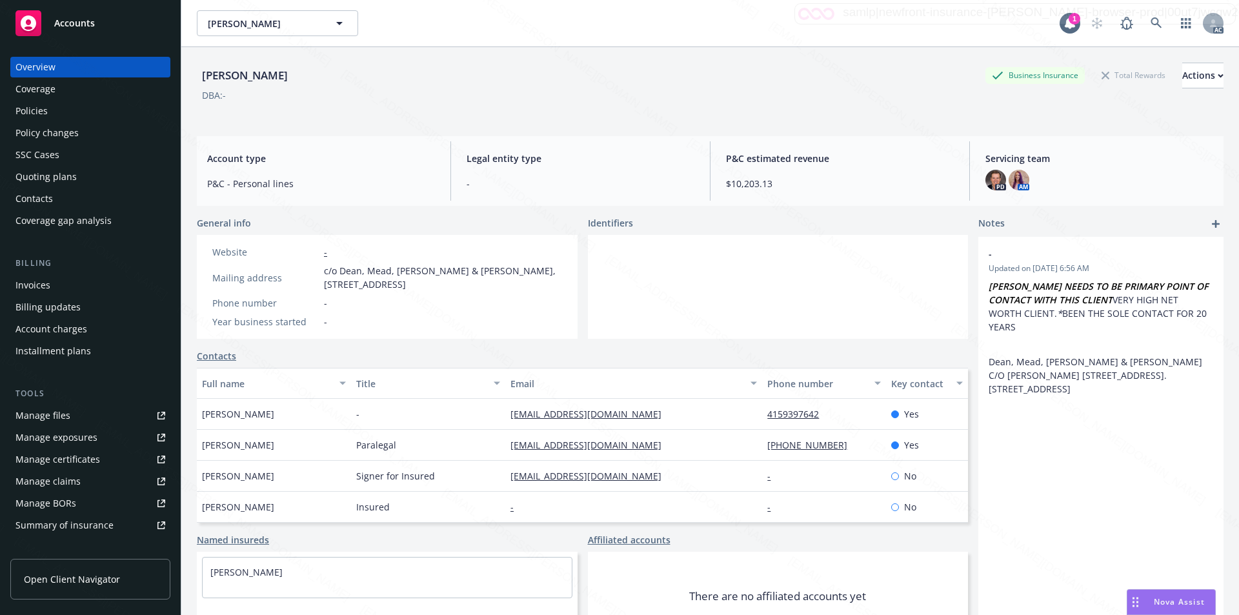
click at [41, 106] on div "Policies" at bounding box center [31, 111] width 32 height 21
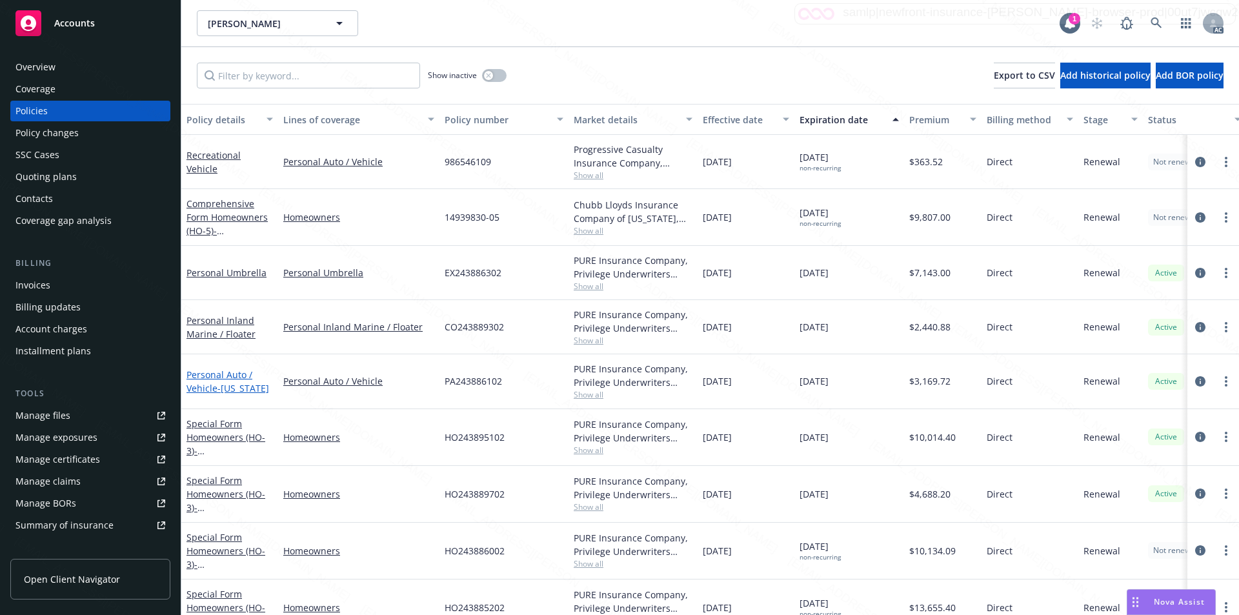
click at [229, 383] on span "- Texas" at bounding box center [244, 388] width 52 height 12
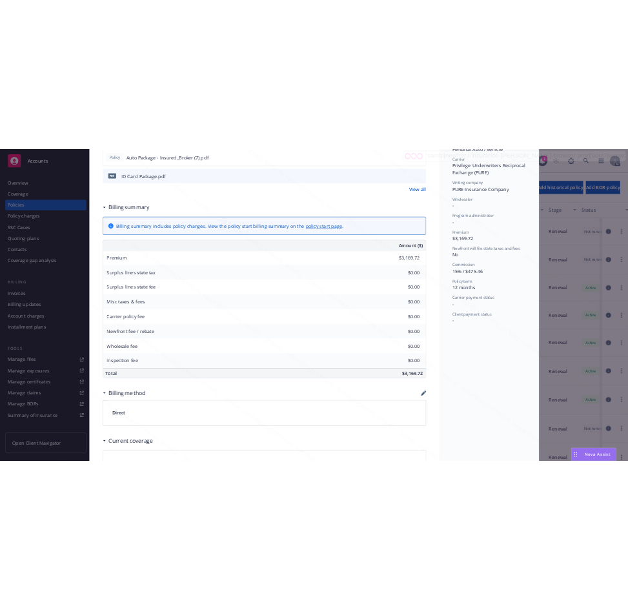
scroll to position [124, 0]
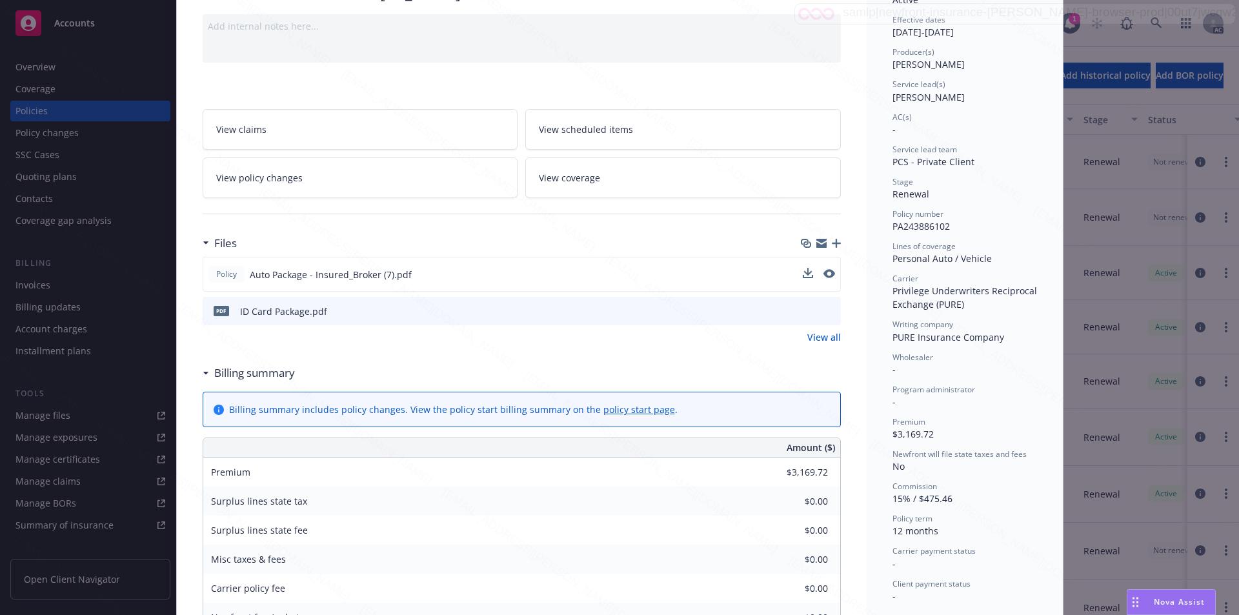
click at [627, 267] on div "Policy Auto Package - Insured_Broker (7).pdf" at bounding box center [522, 274] width 638 height 35
click at [627, 271] on icon "download file" at bounding box center [807, 274] width 10 height 10
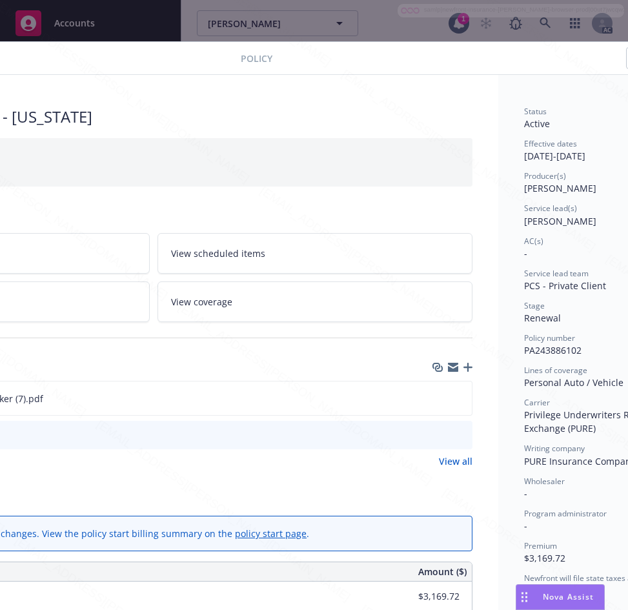
scroll to position [0, 230]
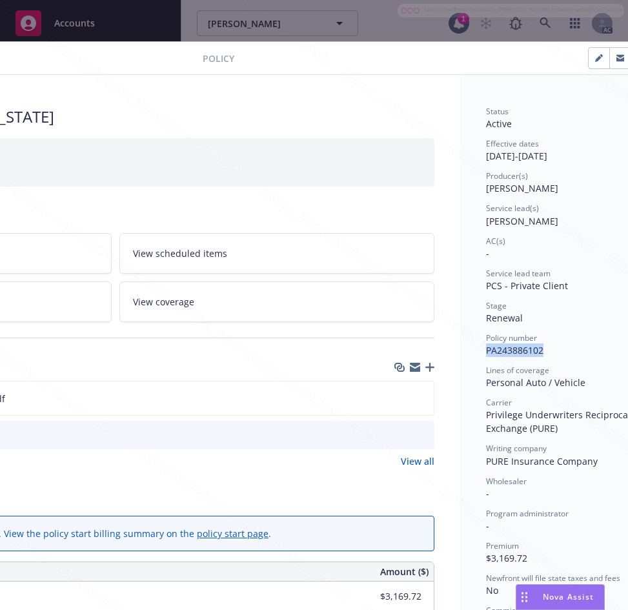
drag, startPoint x: 484, startPoint y: 354, endPoint x: 548, endPoint y: 345, distance: 64.5
copy span "PA243886102"
drag, startPoint x: 486, startPoint y: 154, endPoint x: 532, endPoint y: 152, distance: 45.9
click at [532, 152] on div "Effective dates 01/23/2025 - 01/23/2026" at bounding box center [558, 150] width 145 height 25
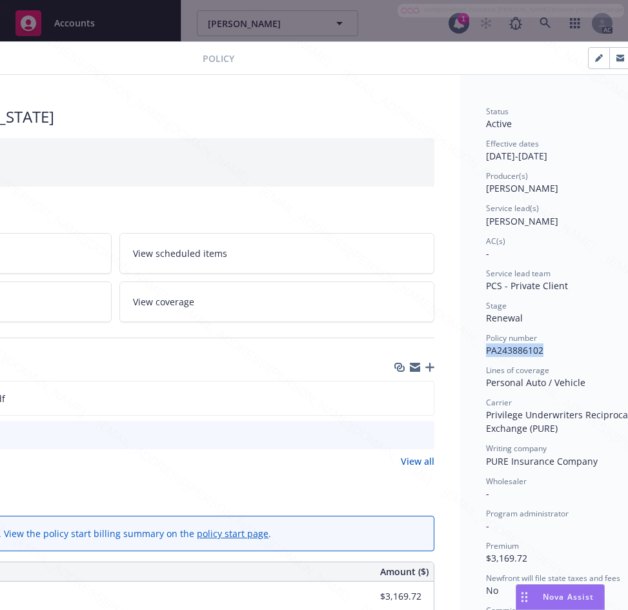
copy div "[DATE]"
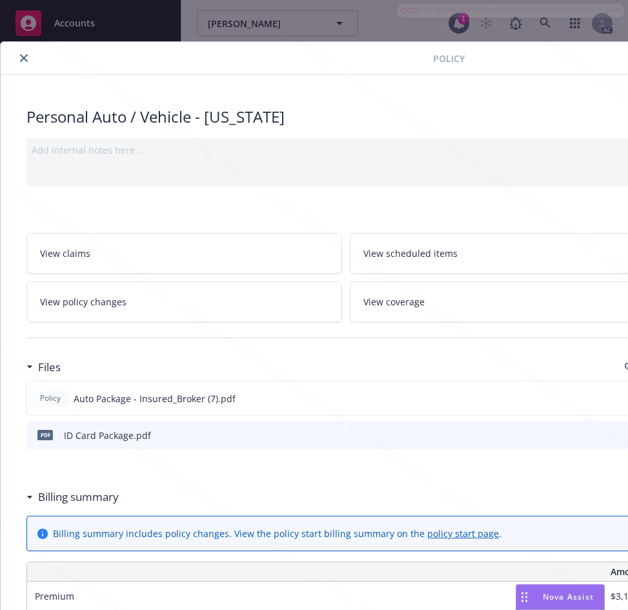
drag, startPoint x: 579, startPoint y: 61, endPoint x: 492, endPoint y: 65, distance: 87.2
drag, startPoint x: 546, startPoint y: 62, endPoint x: 505, endPoint y: 66, distance: 40.9
drag, startPoint x: 553, startPoint y: 54, endPoint x: 486, endPoint y: 61, distance: 67.5
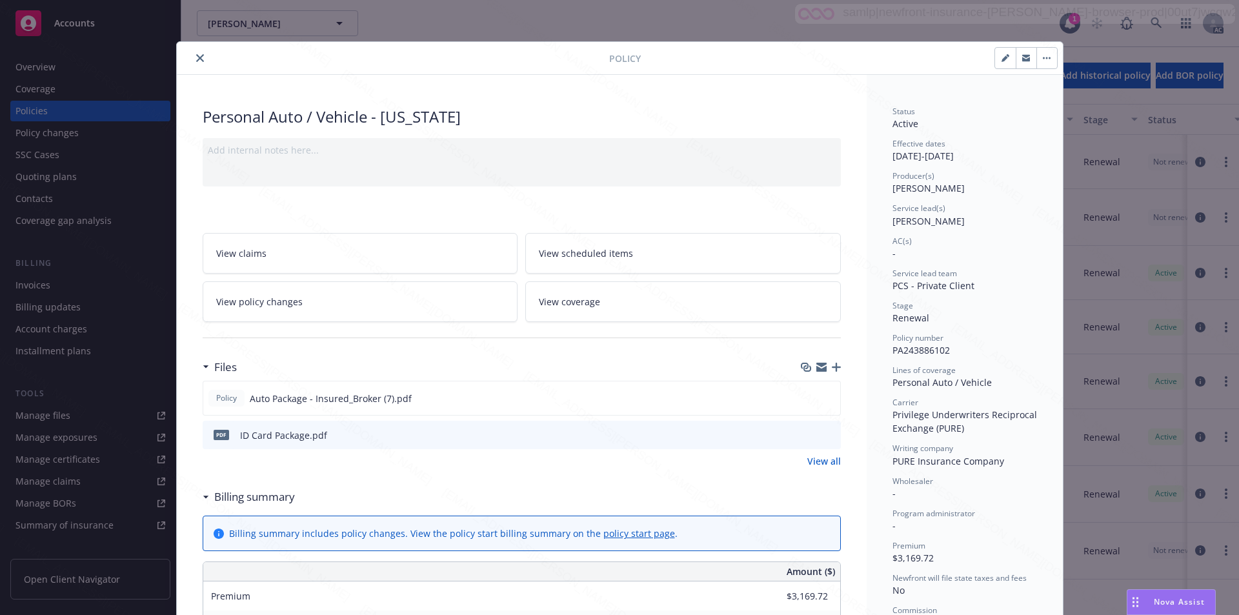
click at [627, 61] on button "button" at bounding box center [1047, 58] width 21 height 21
click at [627, 55] on button "button" at bounding box center [1047, 58] width 21 height 21
click at [627, 59] on icon "button" at bounding box center [1047, 58] width 8 height 3
click at [1043, 58] on icon "button" at bounding box center [1047, 58] width 8 height 3
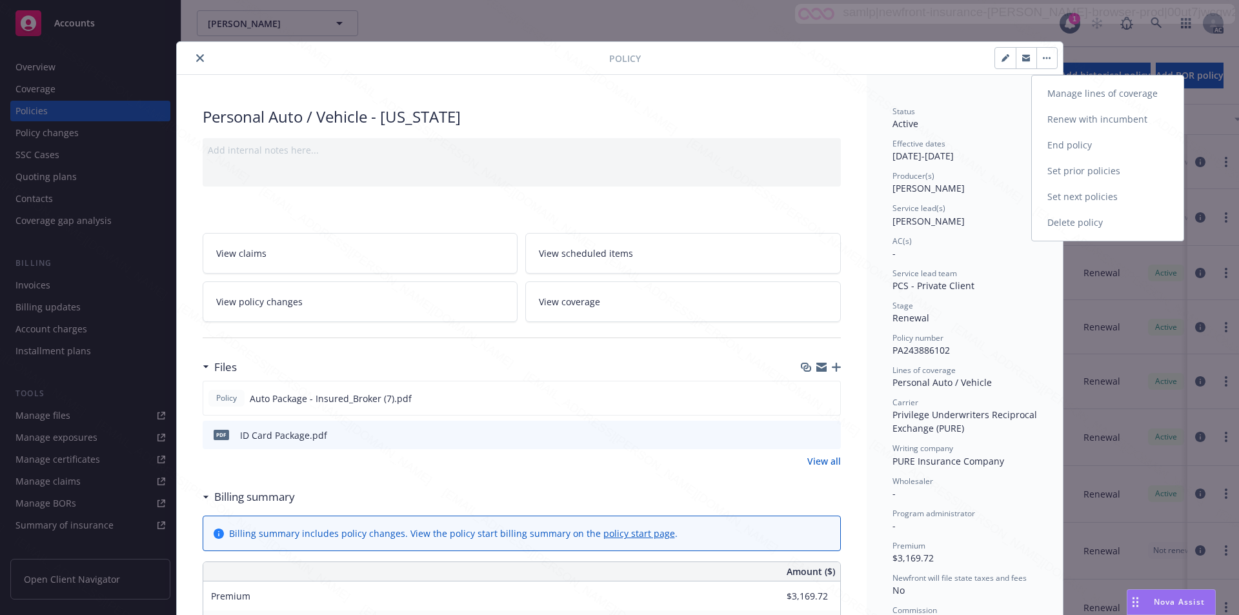
click at [1050, 143] on link "End policy" at bounding box center [1108, 145] width 152 height 26
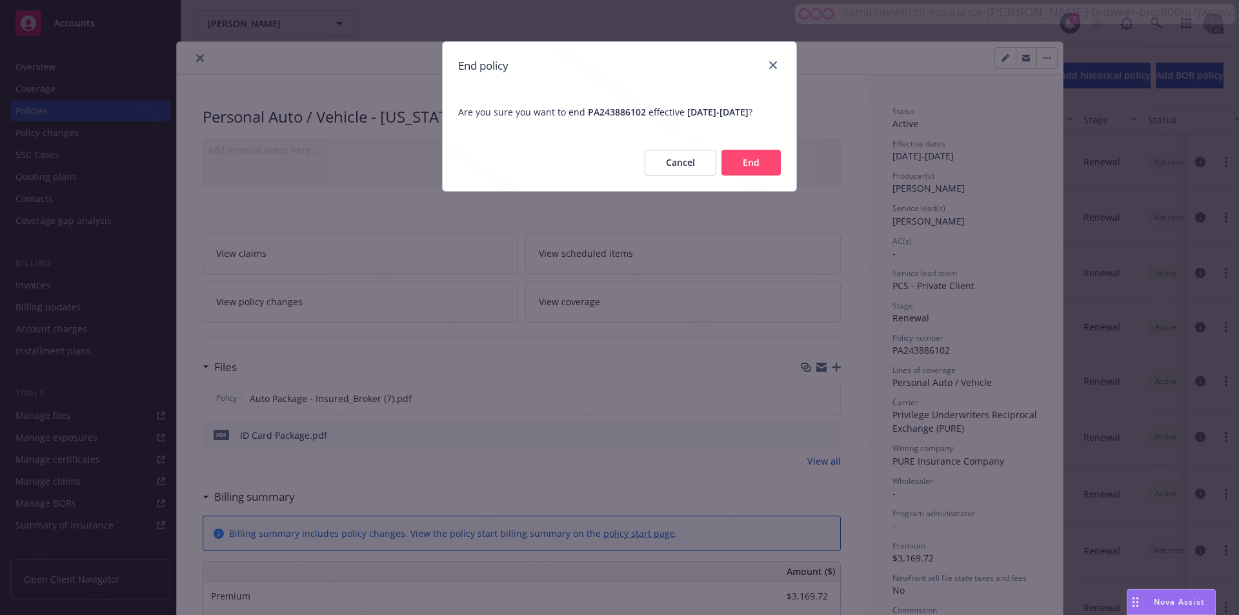
click at [753, 173] on button "End" at bounding box center [751, 163] width 59 height 26
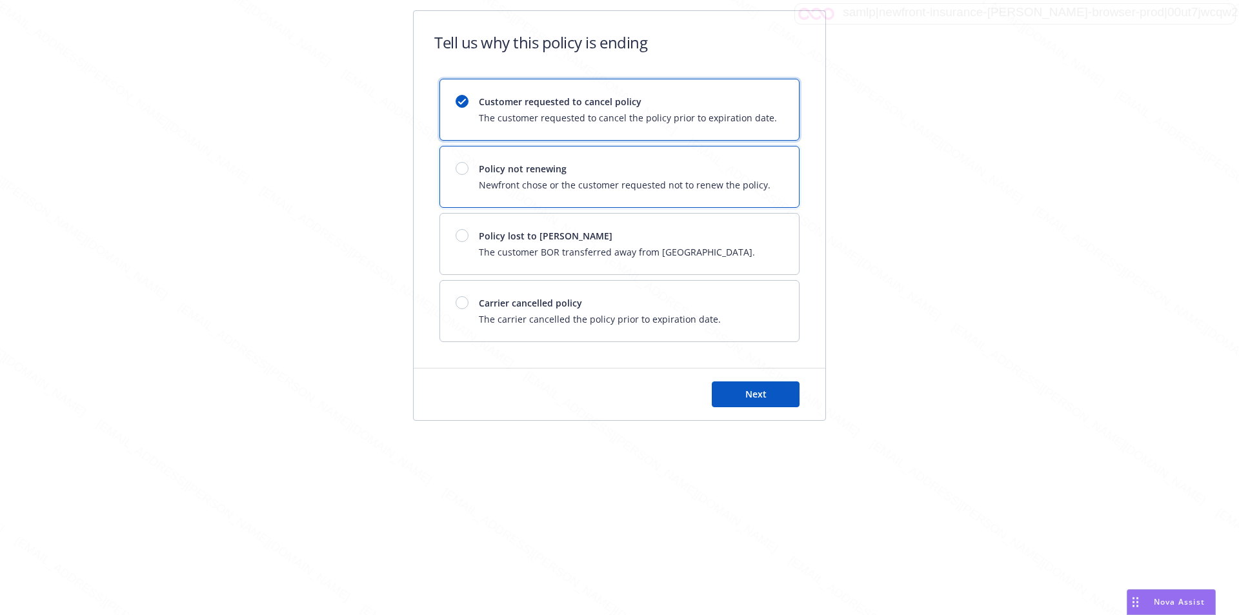
click at [463, 175] on div "Policy not renewing Newfront chose or the customer requested not to renew the p…" at bounding box center [613, 177] width 315 height 30
click at [751, 391] on span "Next" at bounding box center [756, 394] width 21 height 12
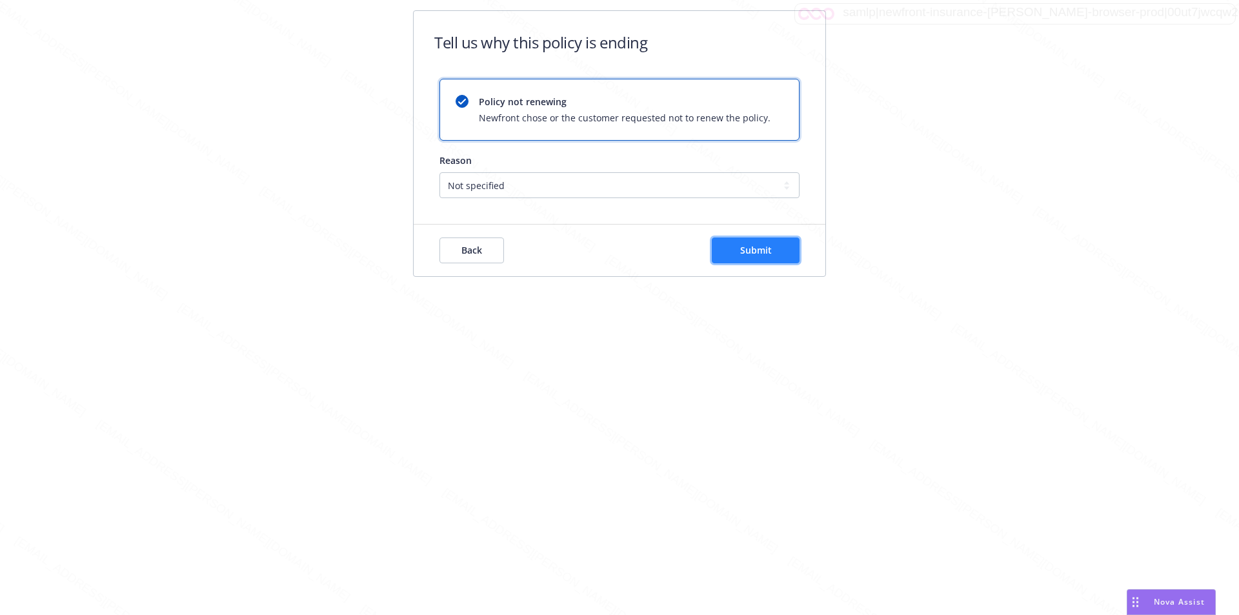
click at [760, 246] on span "Submit" at bounding box center [756, 250] width 32 height 12
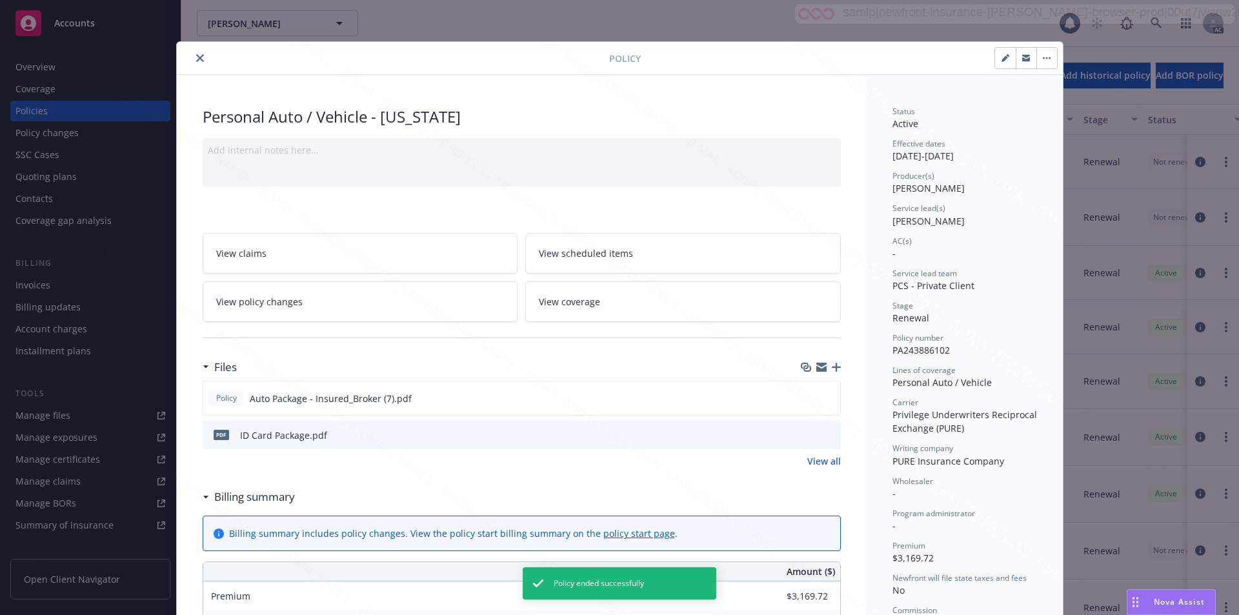
scroll to position [39, 0]
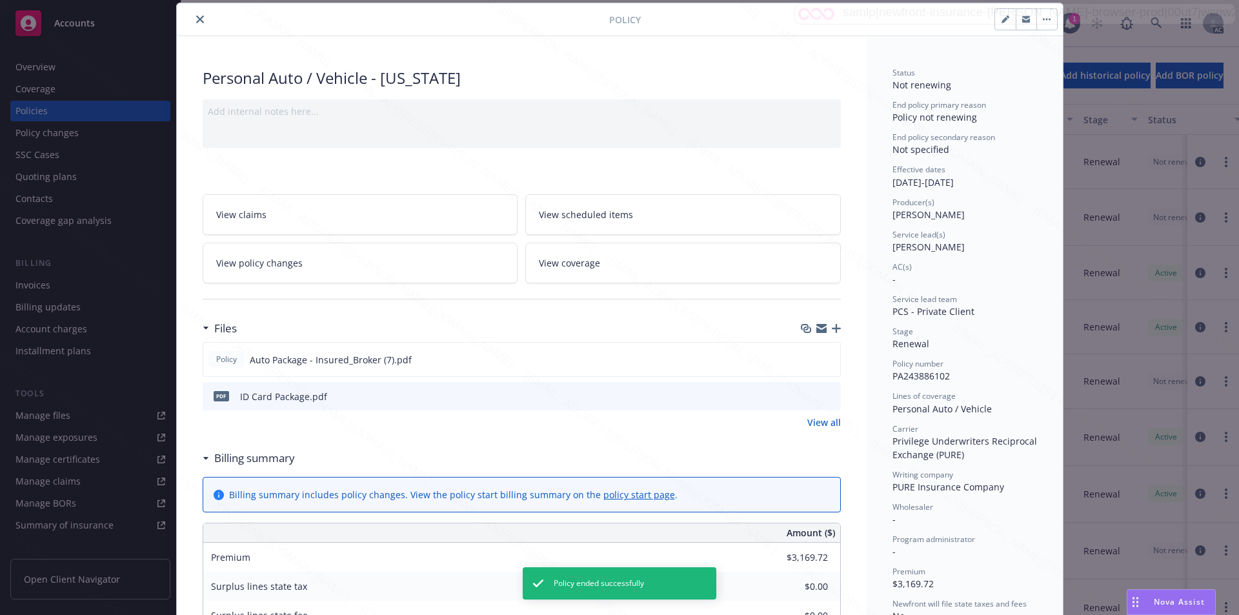
click at [196, 18] on icon "close" at bounding box center [200, 19] width 8 height 8
